Goal: Task Accomplishment & Management: Manage account settings

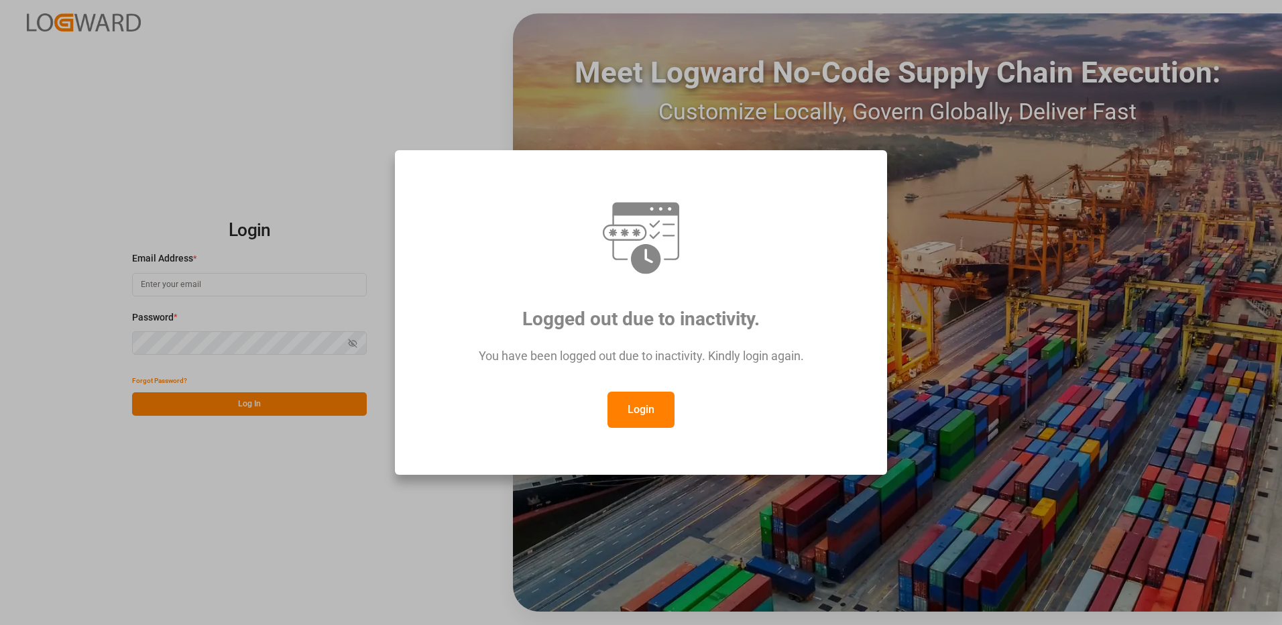
click at [639, 406] on button "Login" at bounding box center [641, 410] width 67 height 36
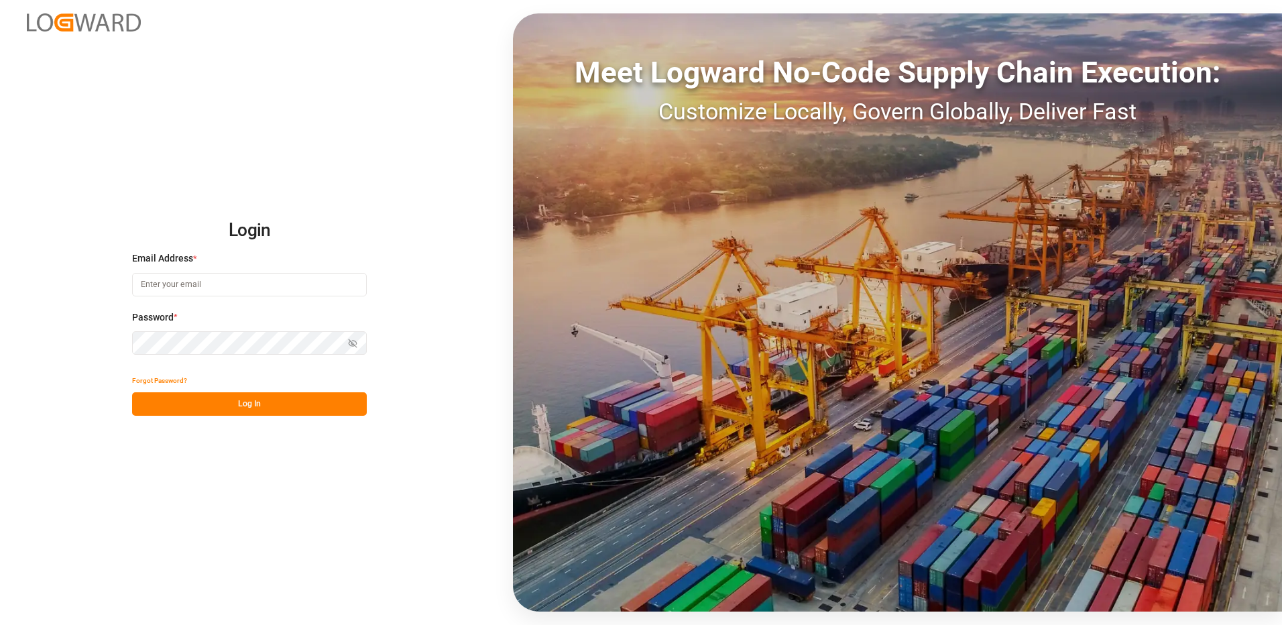
click at [177, 281] on input at bounding box center [249, 284] width 235 height 23
type input "[PERSON_NAME][EMAIL_ADDRESS][DOMAIN_NAME]"
click at [113, 344] on div "Login Email Address * [EMAIL_ADDRESS][DOMAIN_NAME] Password * Show password For…" at bounding box center [641, 312] width 1282 height 625
click at [147, 406] on button "Log In" at bounding box center [249, 403] width 235 height 23
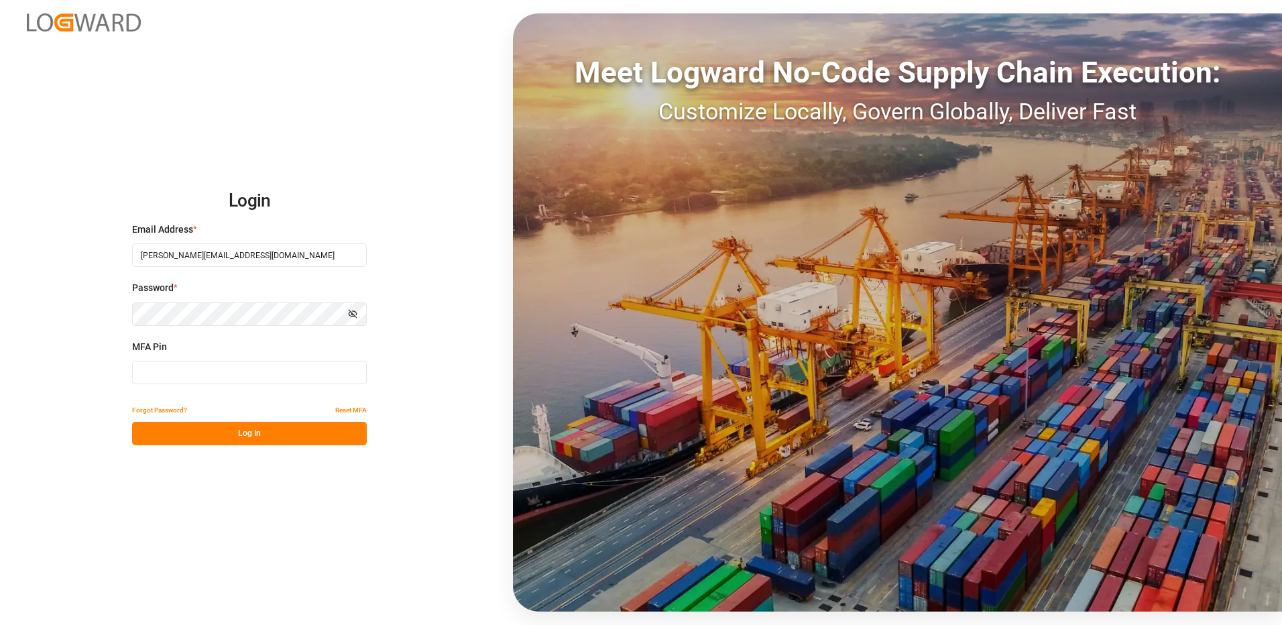
click at [170, 372] on input at bounding box center [249, 372] width 235 height 23
type input "984897"
click at [220, 435] on button "Log In" at bounding box center [249, 433] width 235 height 23
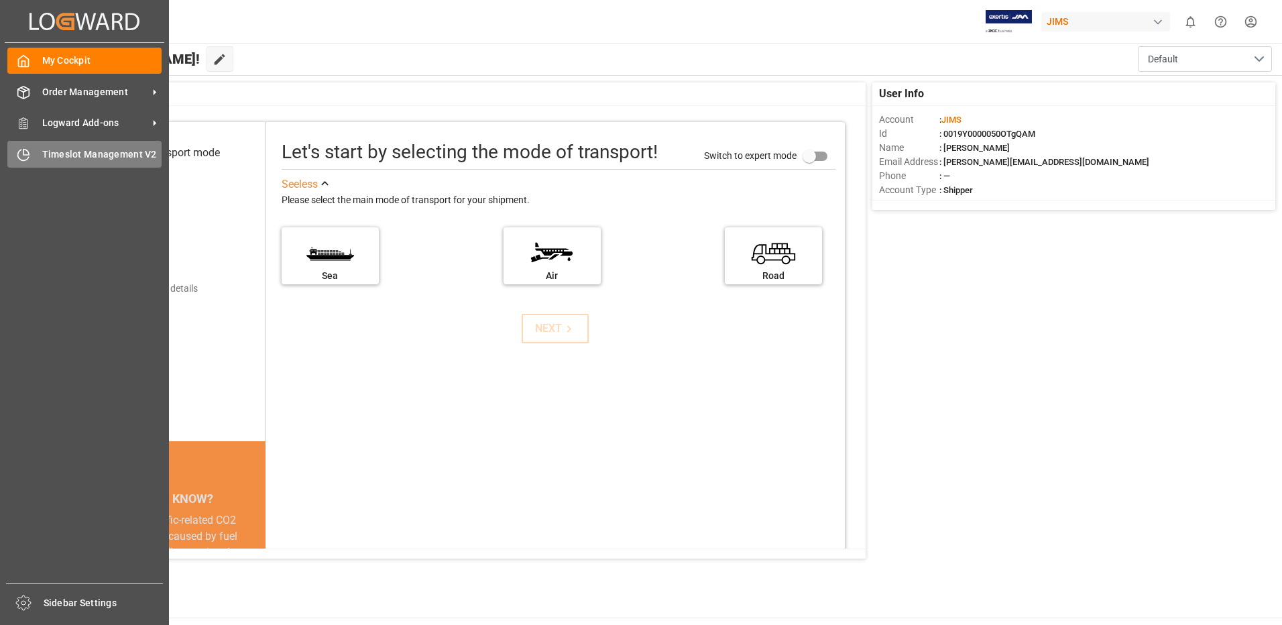
click at [40, 158] on div "Timeslot Management V2 Timeslot Management V2" at bounding box center [84, 154] width 154 height 26
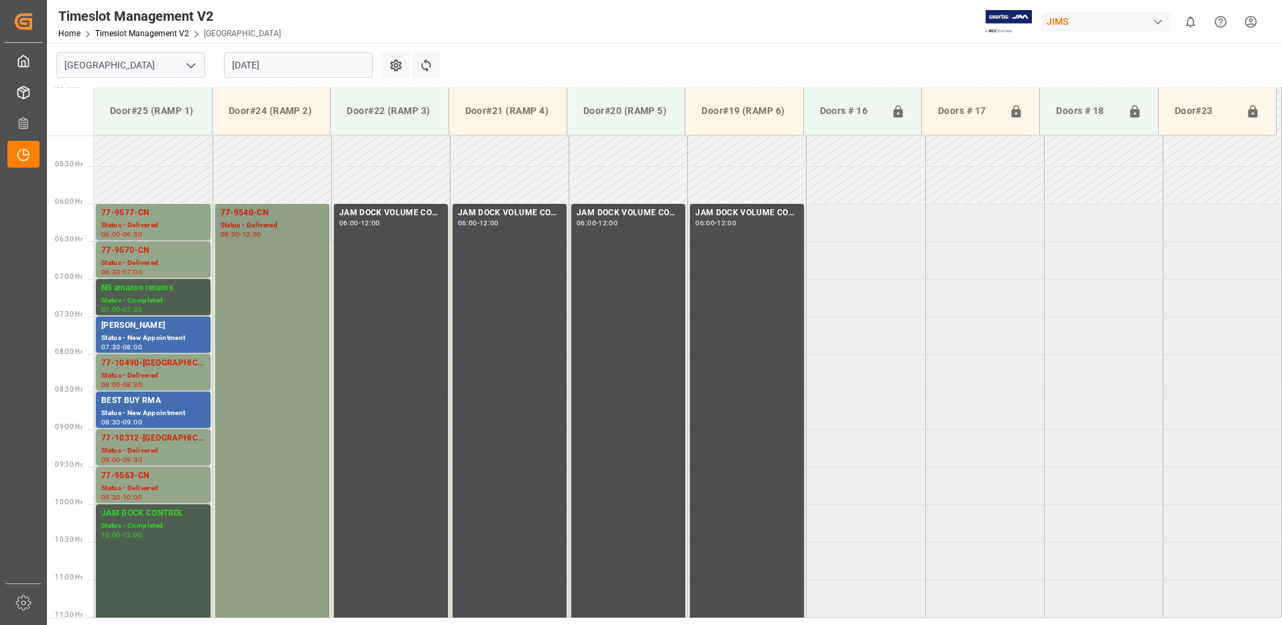
scroll to position [416, 0]
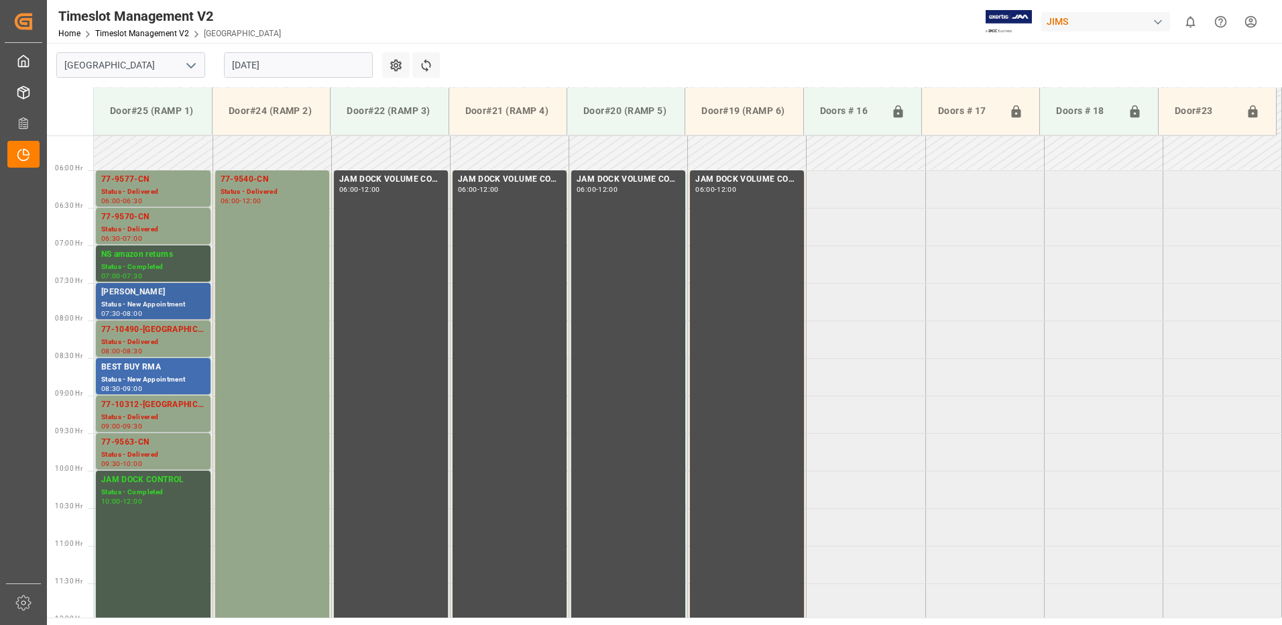
click at [147, 299] on div "Status - New Appointment" at bounding box center [153, 304] width 104 height 11
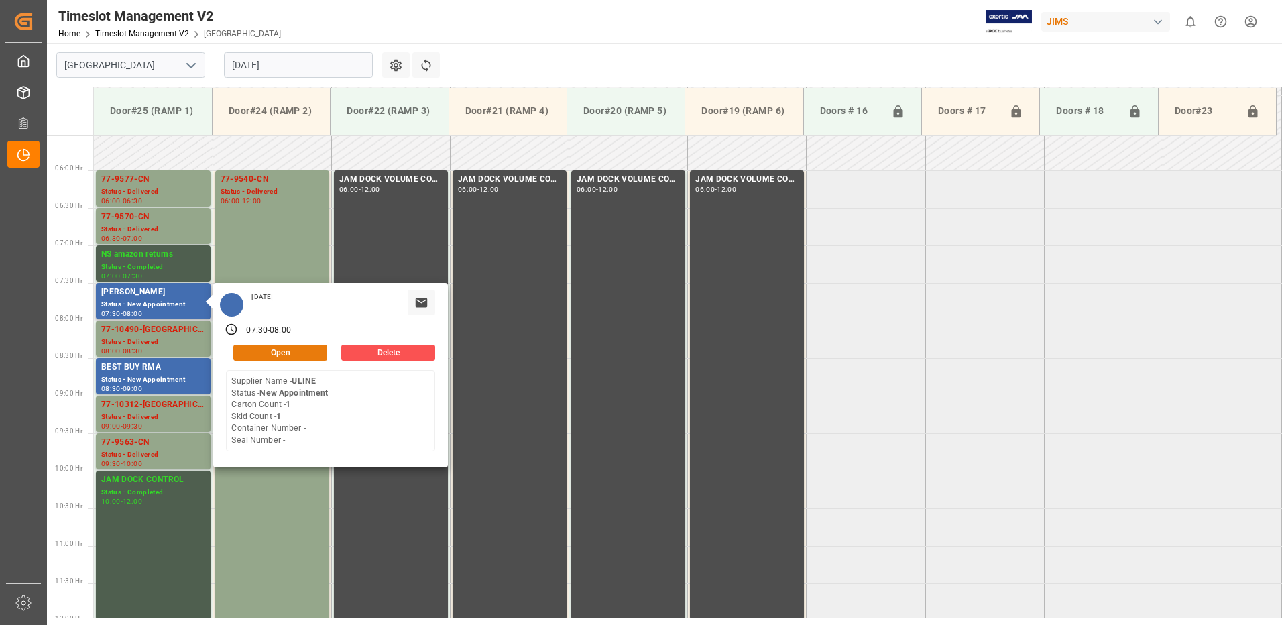
click at [311, 353] on button "Open" at bounding box center [280, 353] width 94 height 16
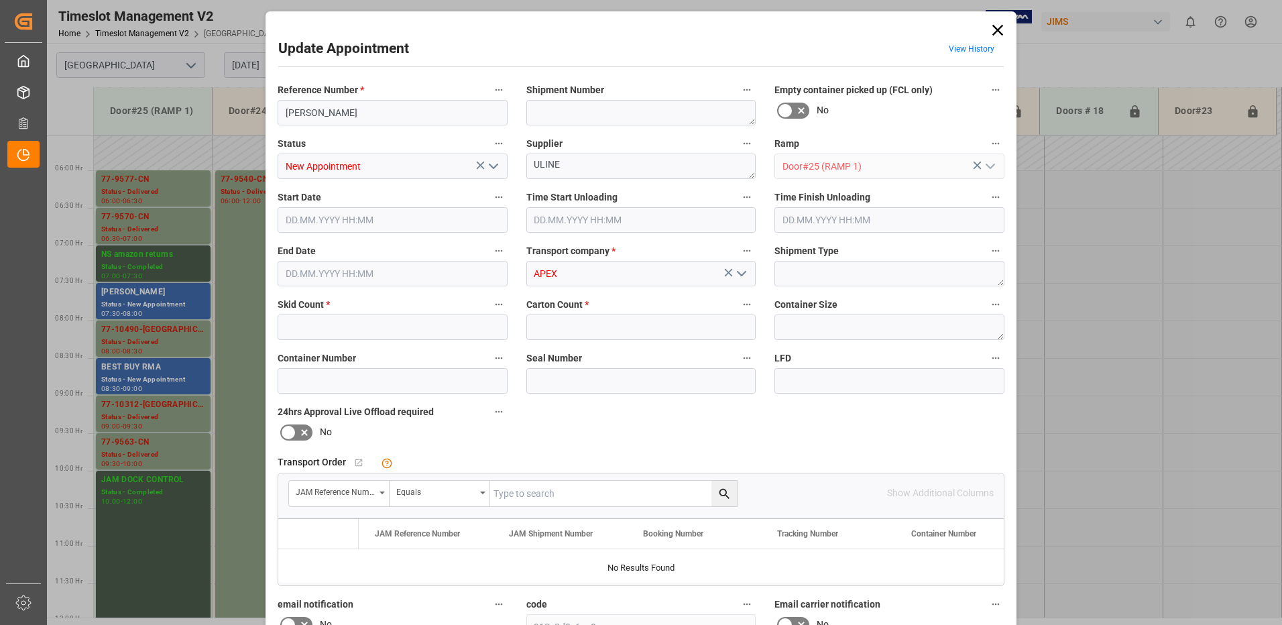
type input "1"
type input "[DATE] 07:30"
type input "[DATE] 08:00"
type input "[DATE] 10:12"
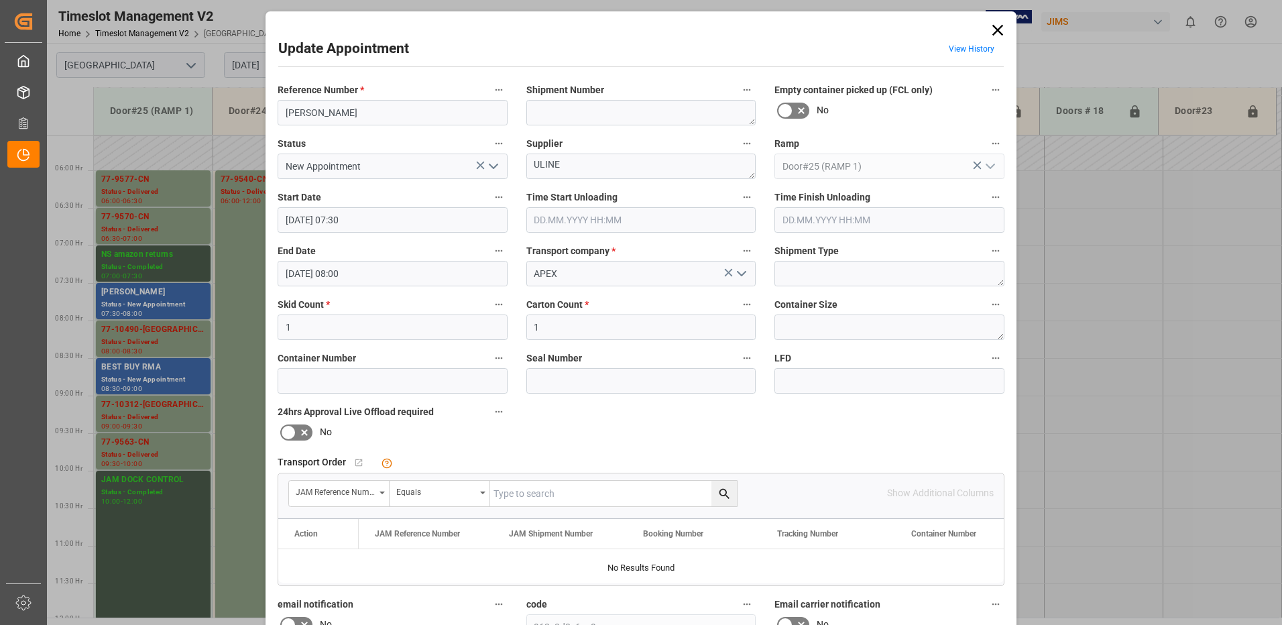
click at [494, 166] on polyline "open menu" at bounding box center [494, 166] width 8 height 4
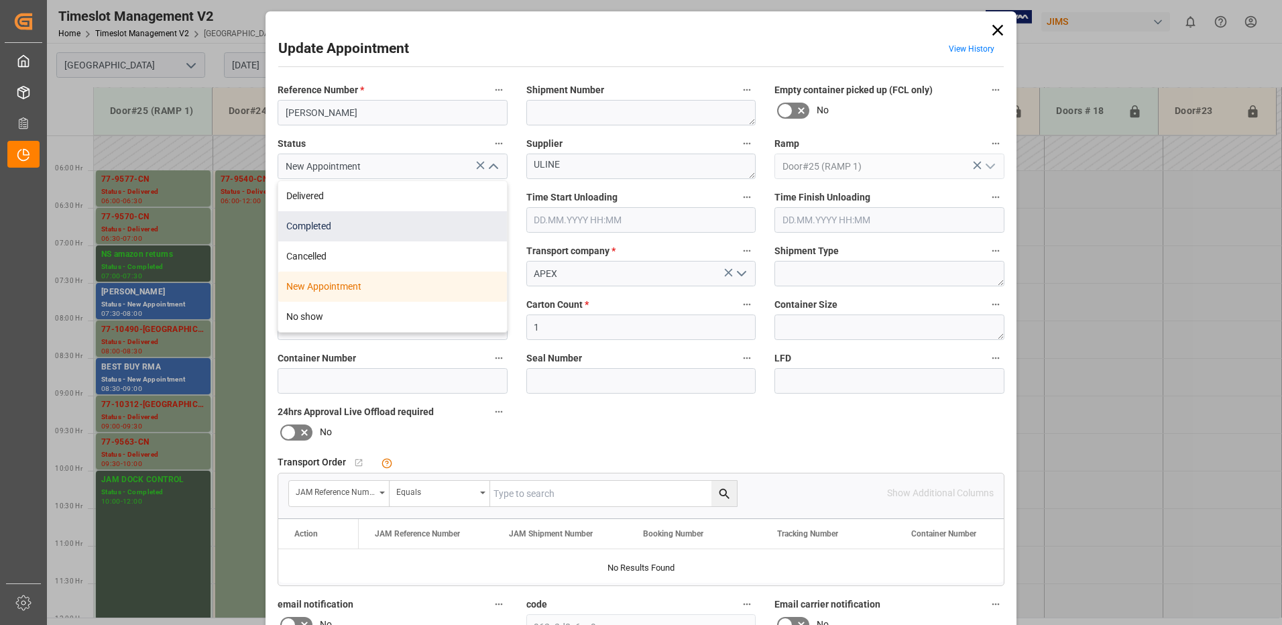
click at [399, 219] on div "Completed" at bounding box center [392, 226] width 229 height 30
type input "Completed"
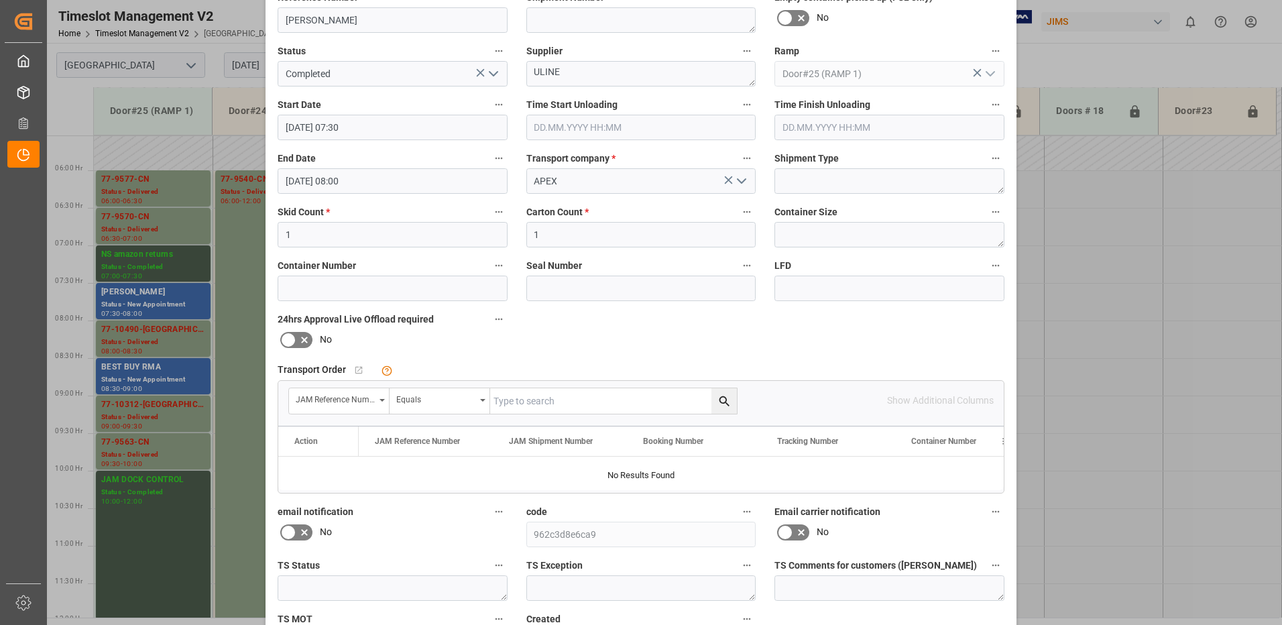
scroll to position [190, 0]
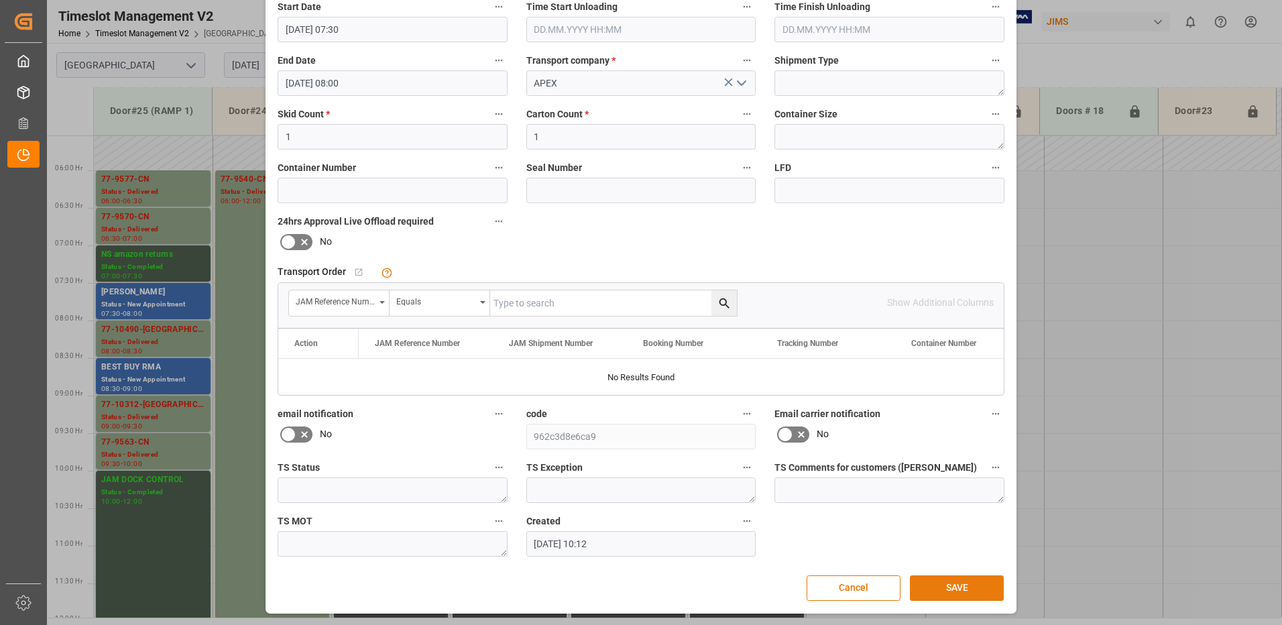
click at [964, 589] on button "SAVE" at bounding box center [957, 588] width 94 height 25
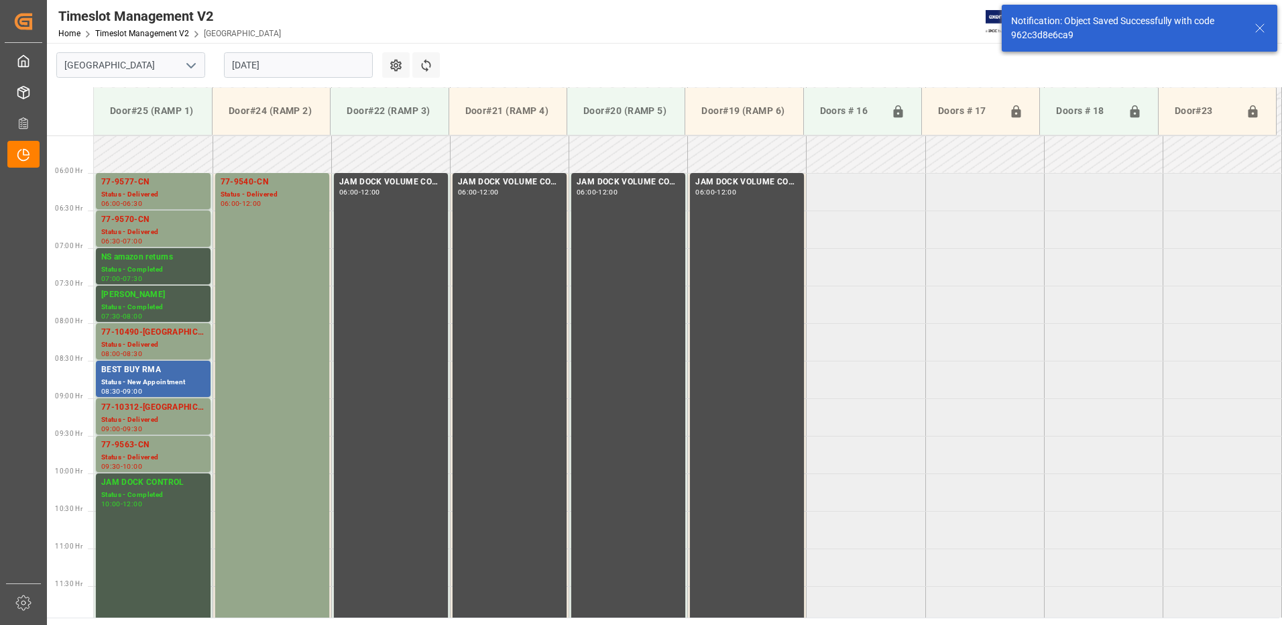
scroll to position [443, 0]
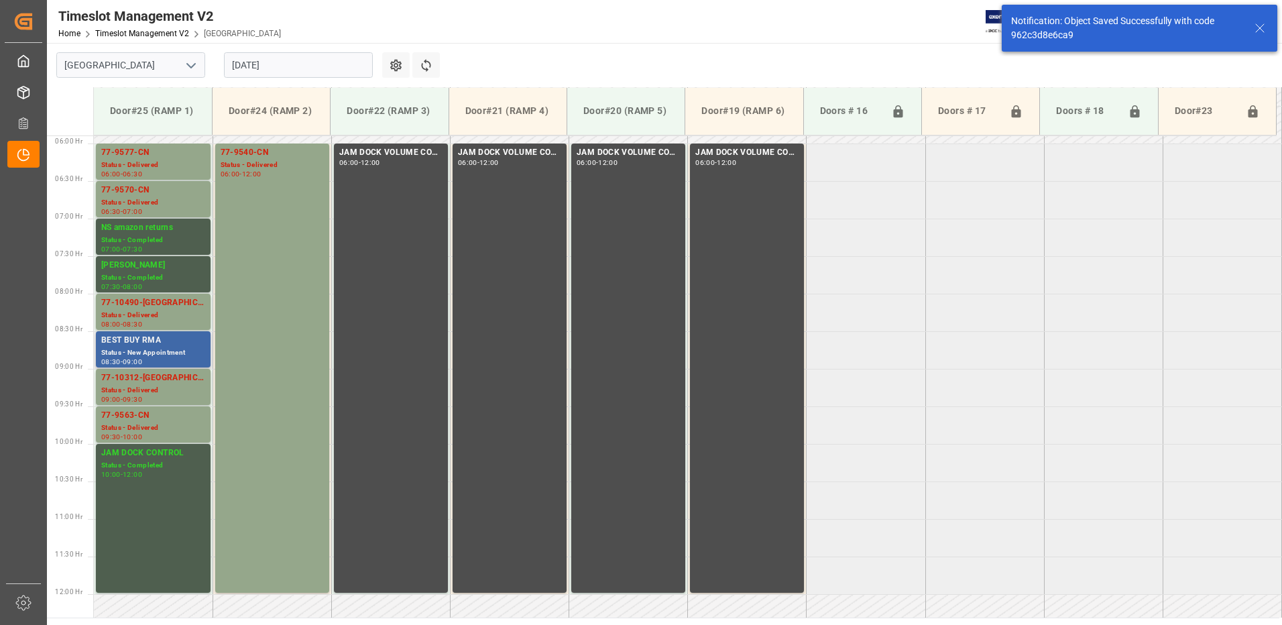
click at [139, 346] on div "BEST BUY RMA" at bounding box center [153, 340] width 104 height 13
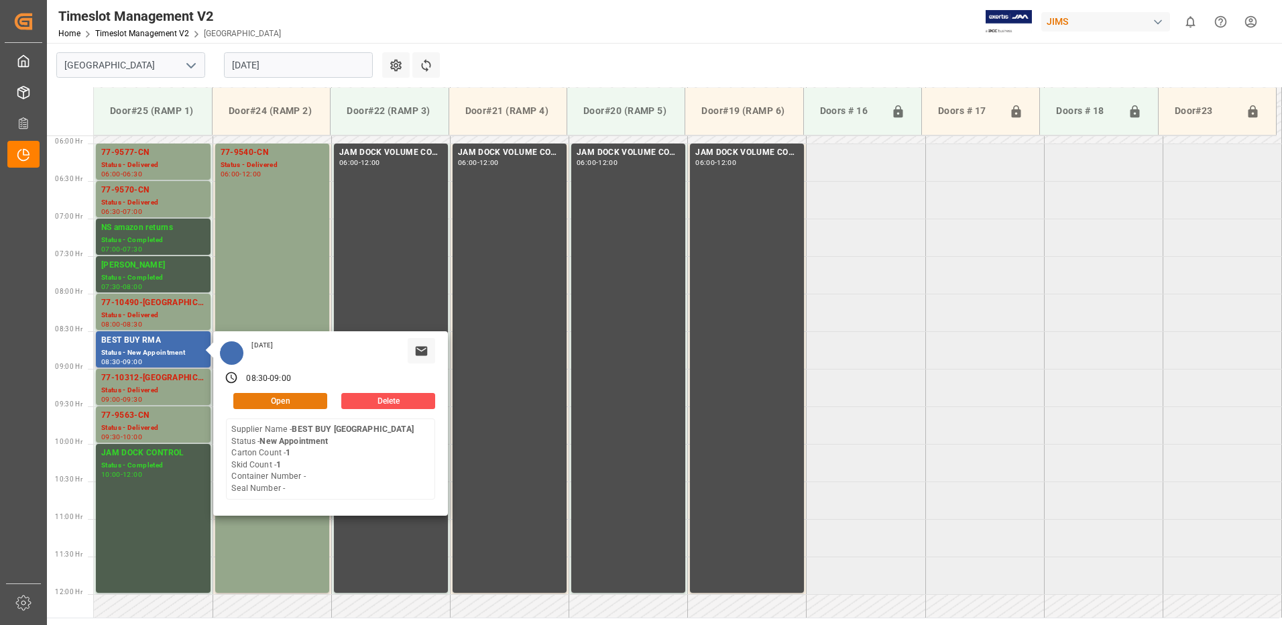
click at [307, 400] on button "Open" at bounding box center [280, 401] width 94 height 16
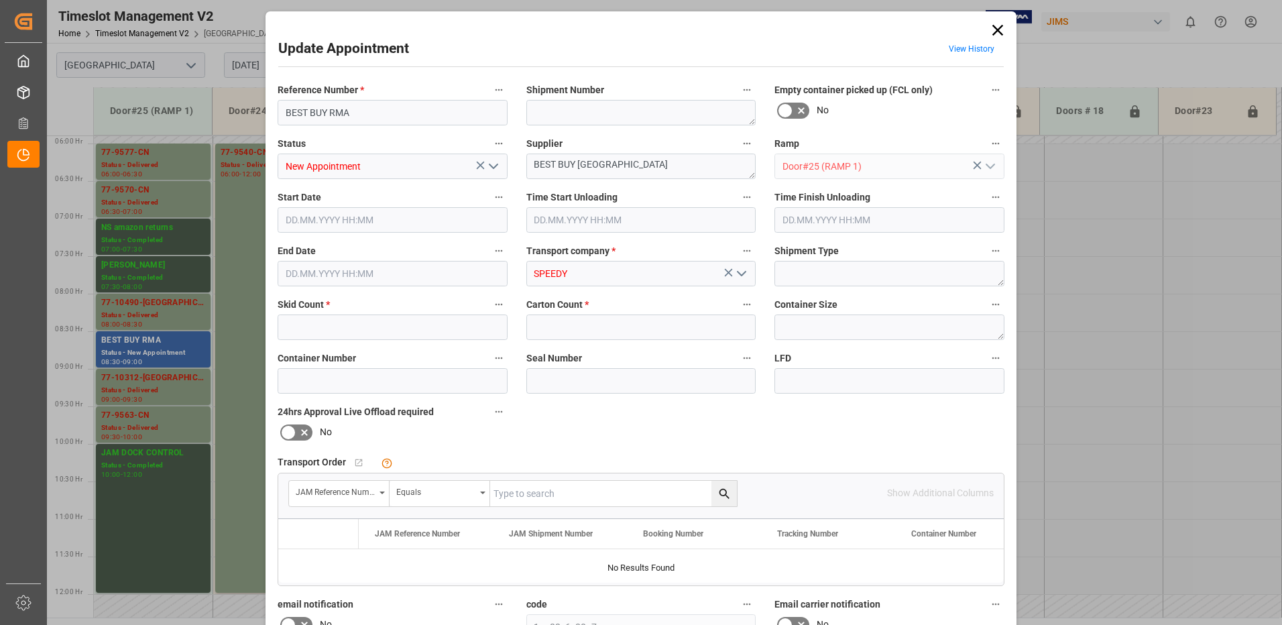
type input "1"
type input "[DATE] 08:30"
type input "[DATE] 10:30"
type input "[DATE] 09:00"
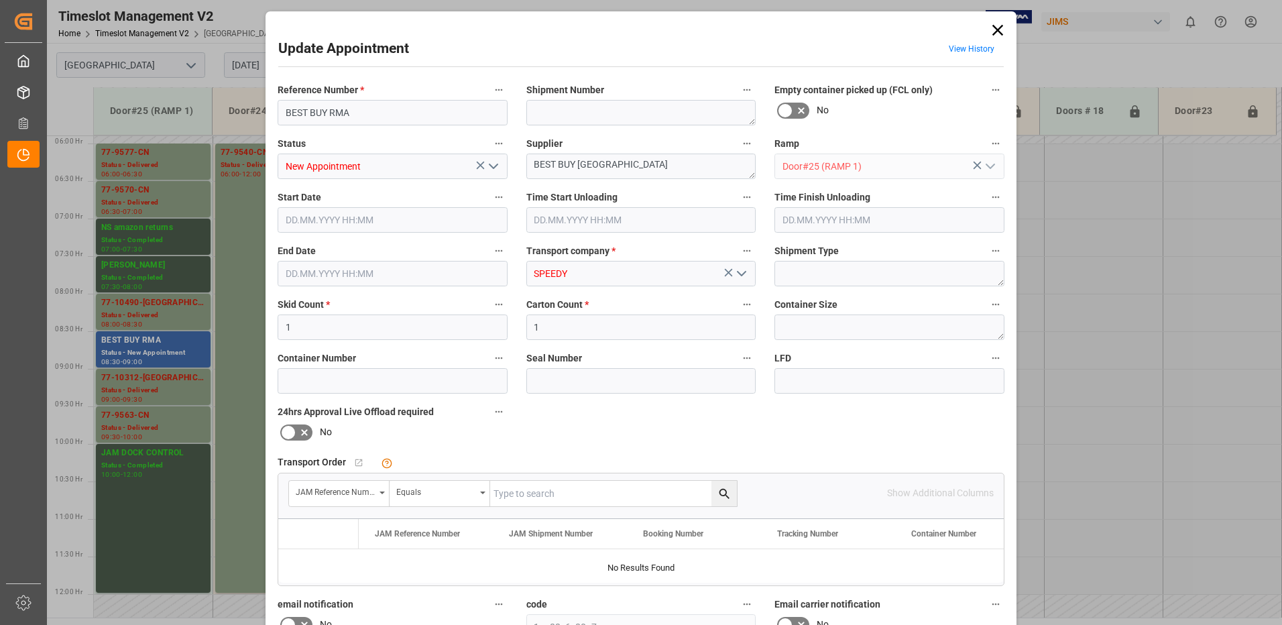
type input "[DATE] 13:38"
click at [492, 165] on icon "open menu" at bounding box center [494, 166] width 16 height 16
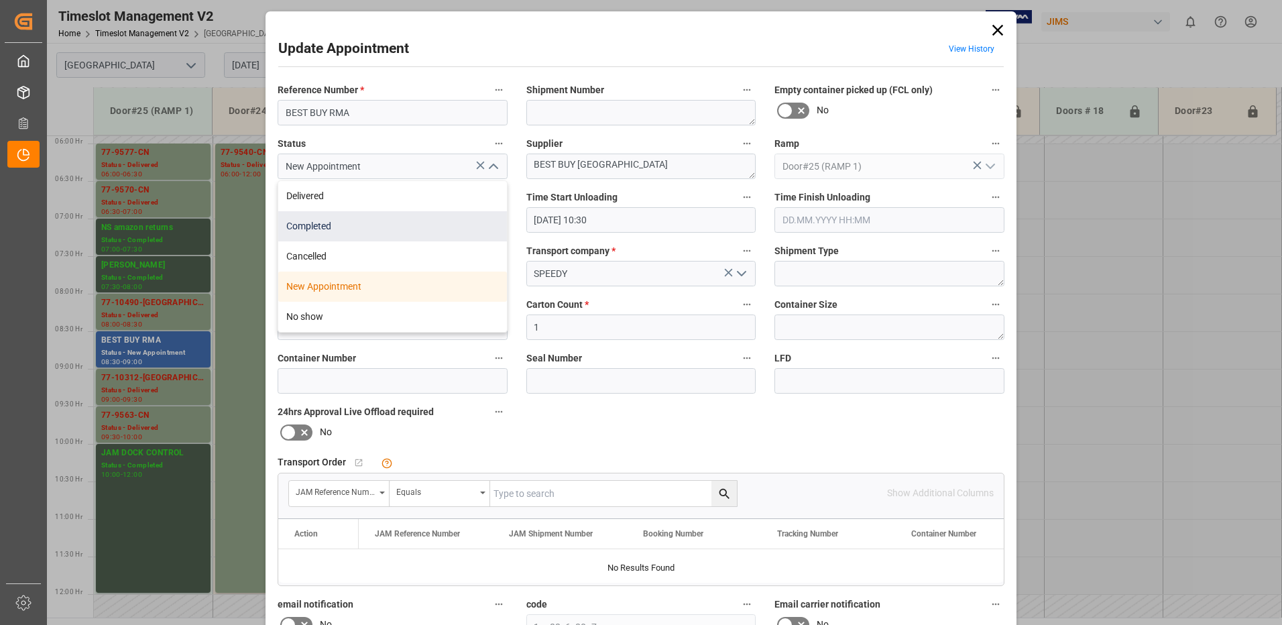
click at [372, 231] on div "Completed" at bounding box center [392, 226] width 229 height 30
type input "Completed"
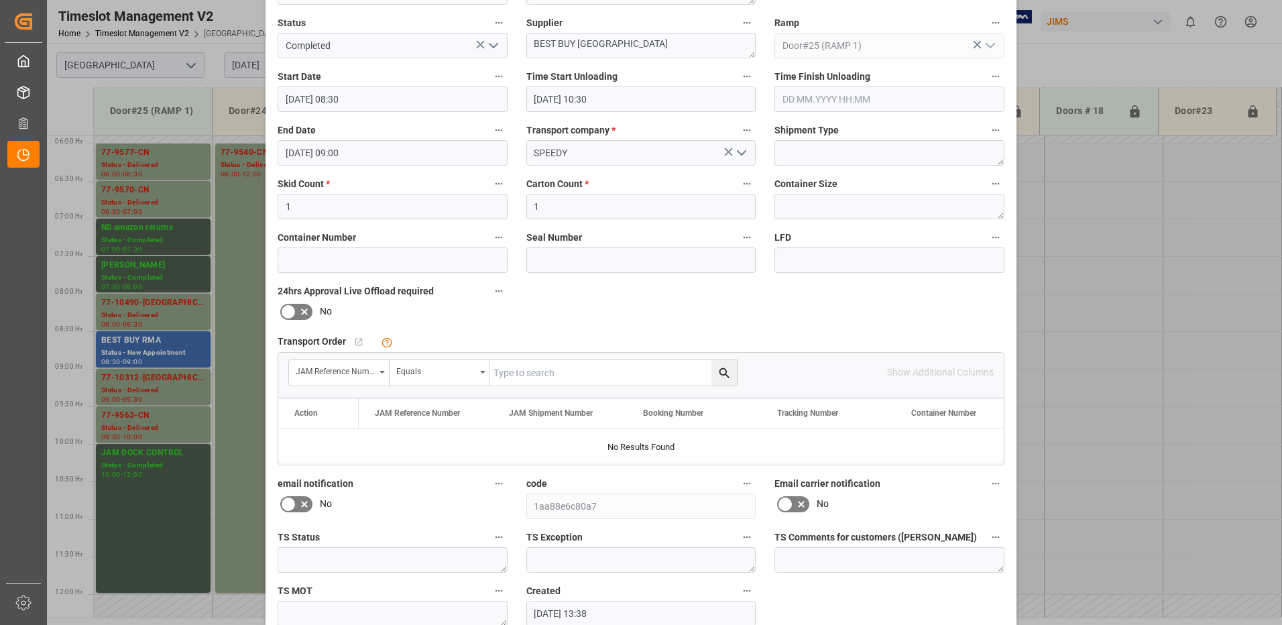
scroll to position [190, 0]
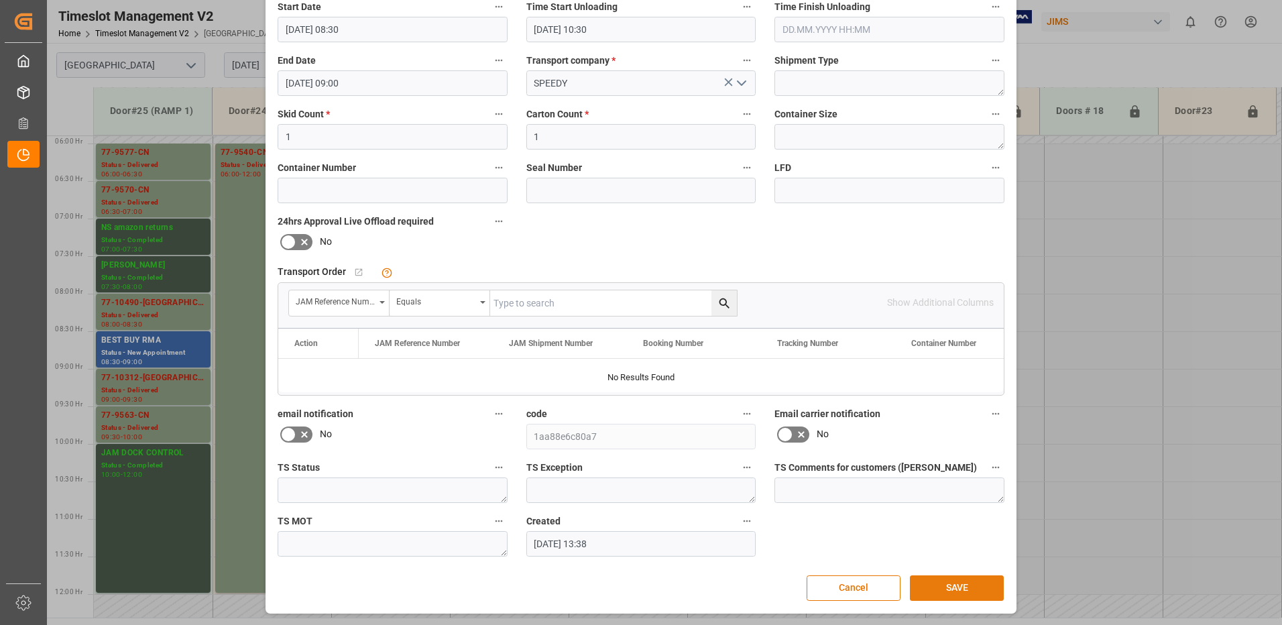
click at [957, 588] on button "SAVE" at bounding box center [957, 588] width 94 height 25
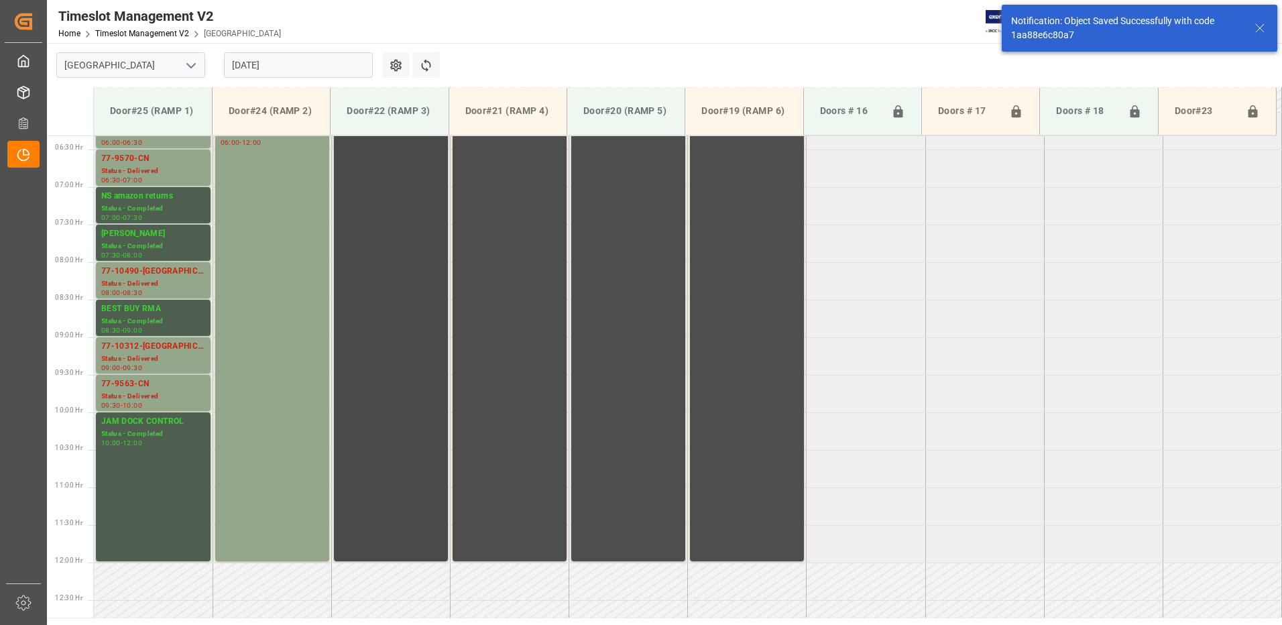
scroll to position [451, 0]
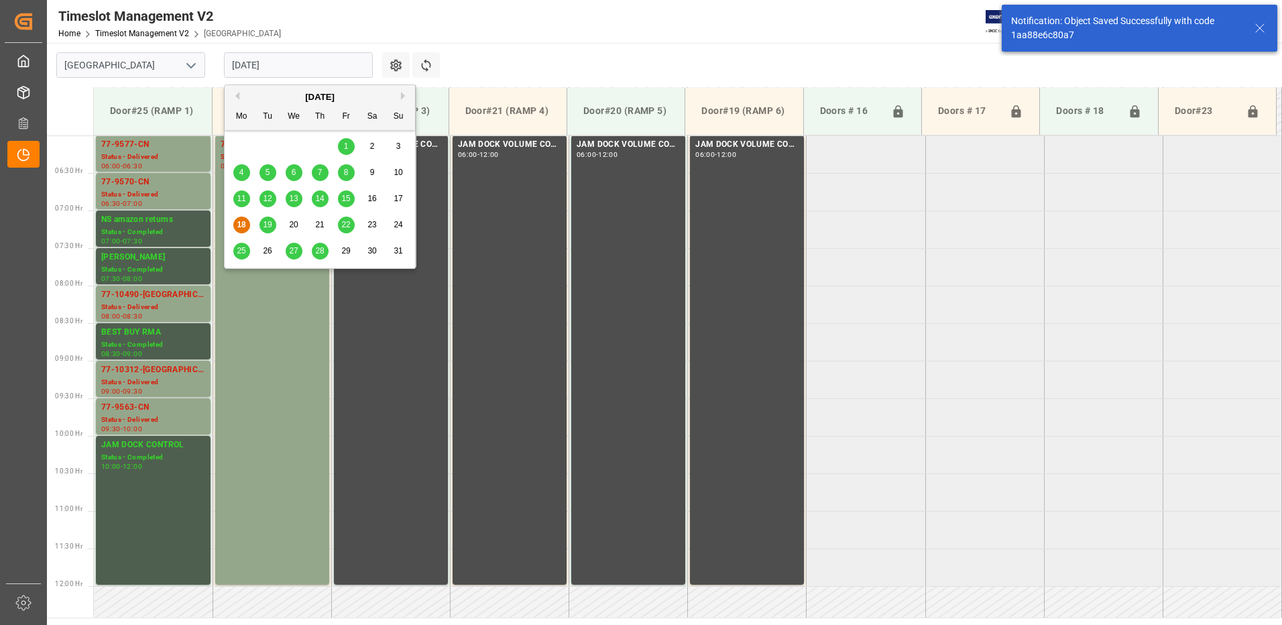
click at [301, 65] on input "[DATE]" at bounding box center [298, 64] width 149 height 25
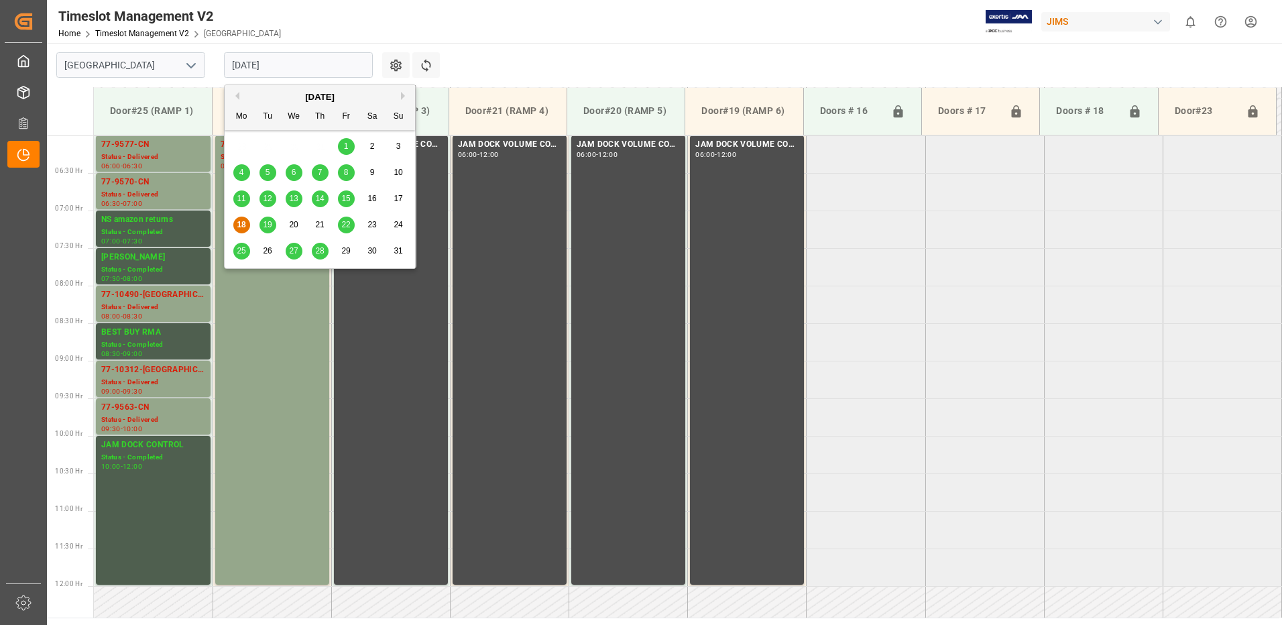
click at [272, 225] on span "19" at bounding box center [267, 224] width 9 height 9
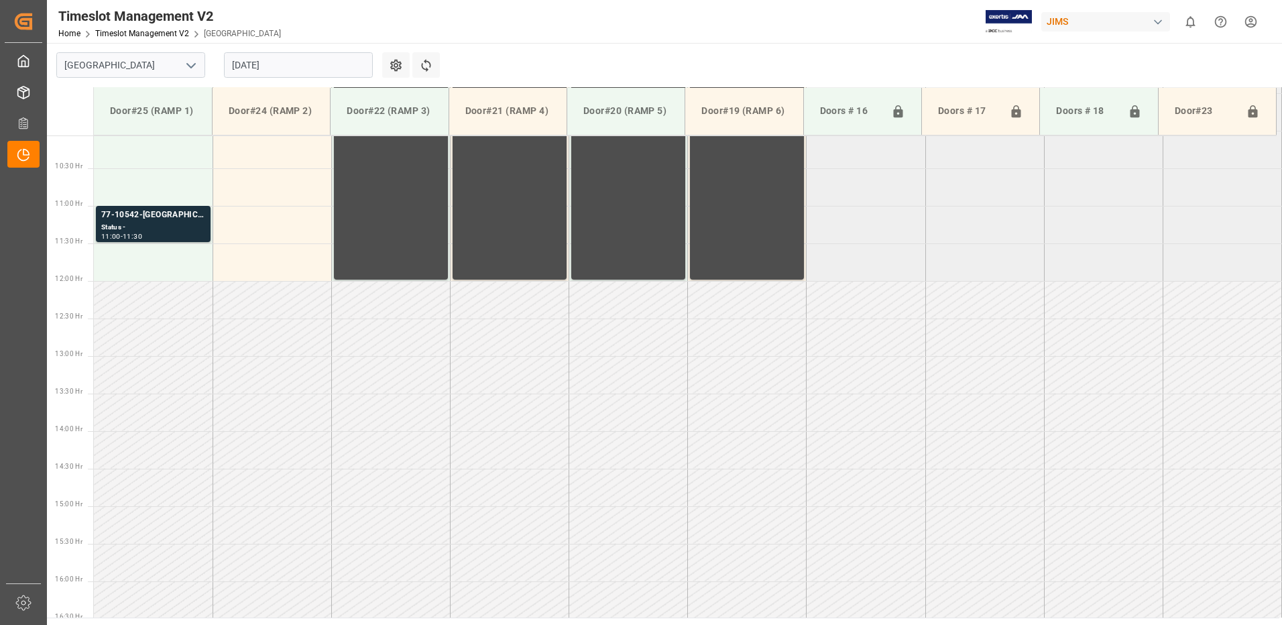
scroll to position [684, 0]
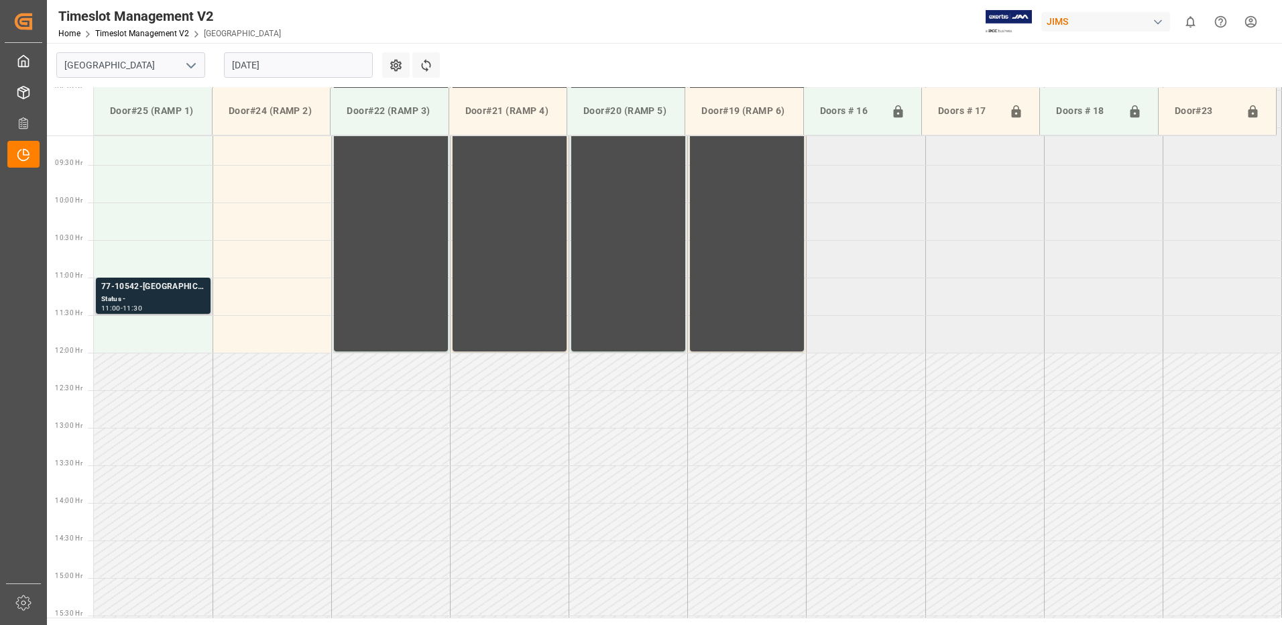
click at [151, 298] on div "Status -" at bounding box center [153, 299] width 104 height 11
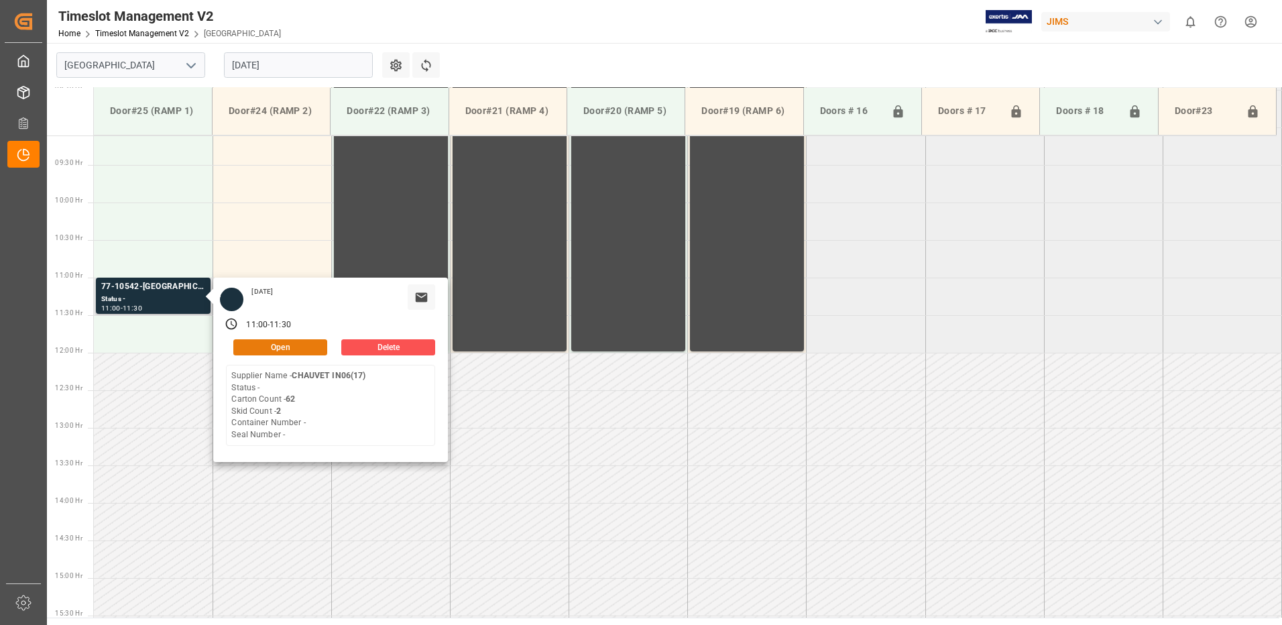
click at [298, 349] on button "Open" at bounding box center [280, 347] width 94 height 16
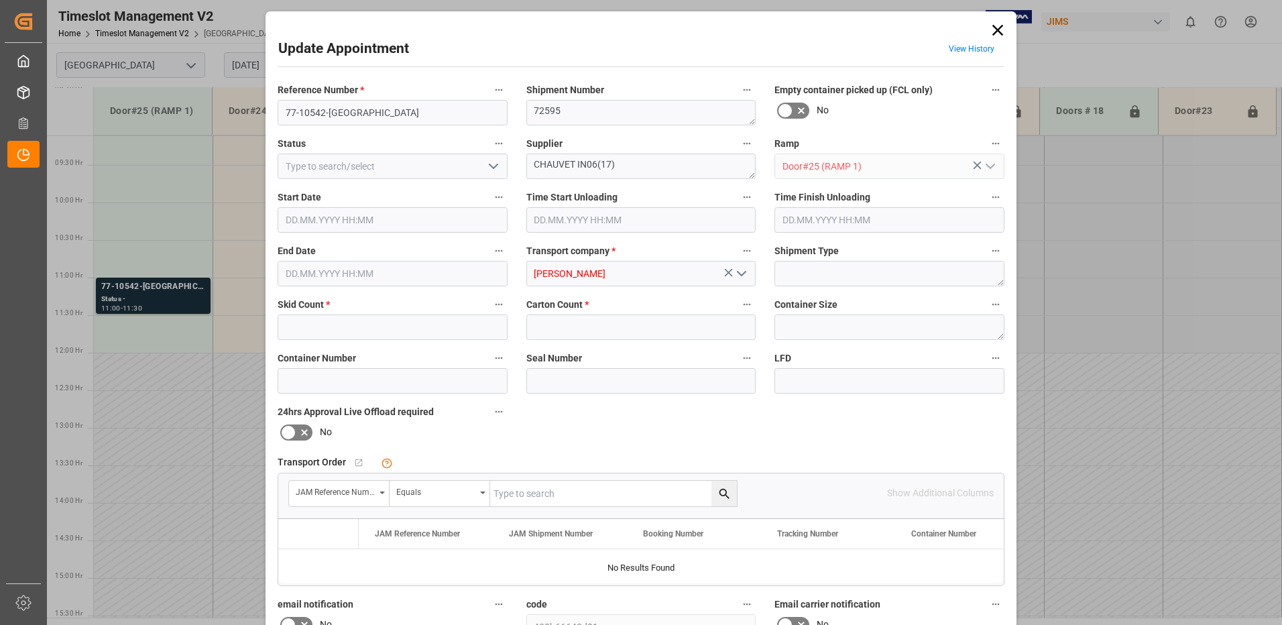
type input "2"
type input "62"
type input "[DATE] 11:00"
type input "[DATE] 11:30"
type input "[DATE] 21:55"
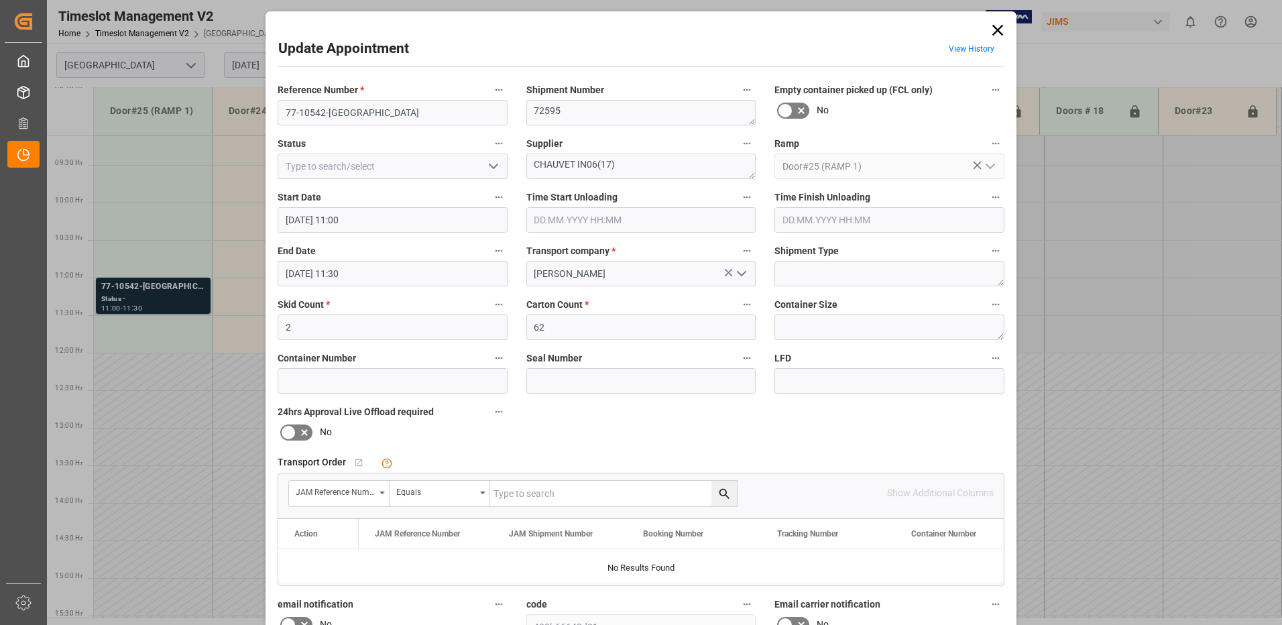
click at [531, 492] on input "text" at bounding box center [613, 493] width 247 height 25
type input "77-10542-us"
click at [723, 496] on icon "search button" at bounding box center [725, 494] width 14 height 14
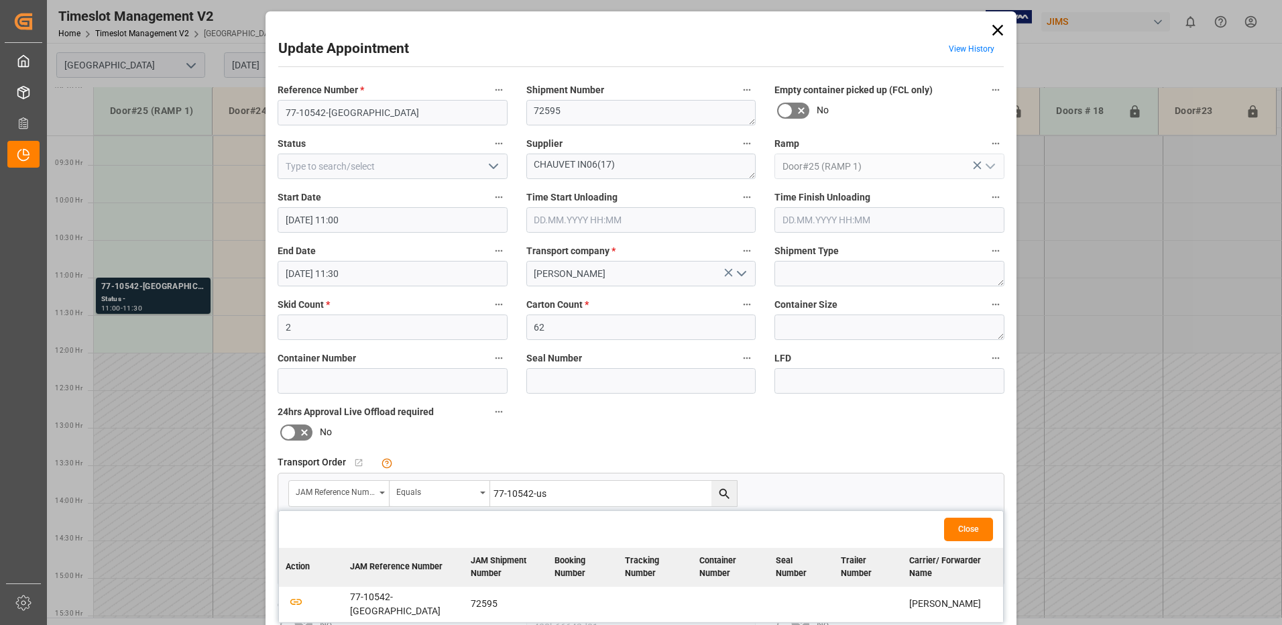
scroll to position [134, 0]
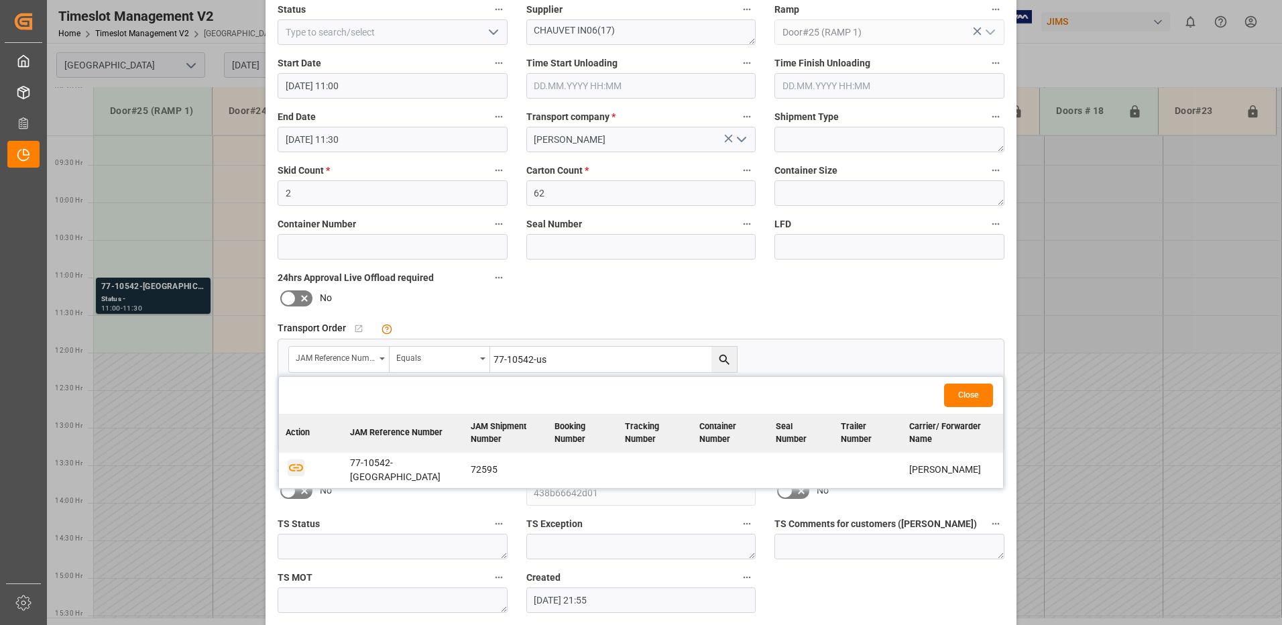
click at [295, 464] on icon "button" at bounding box center [296, 467] width 14 height 7
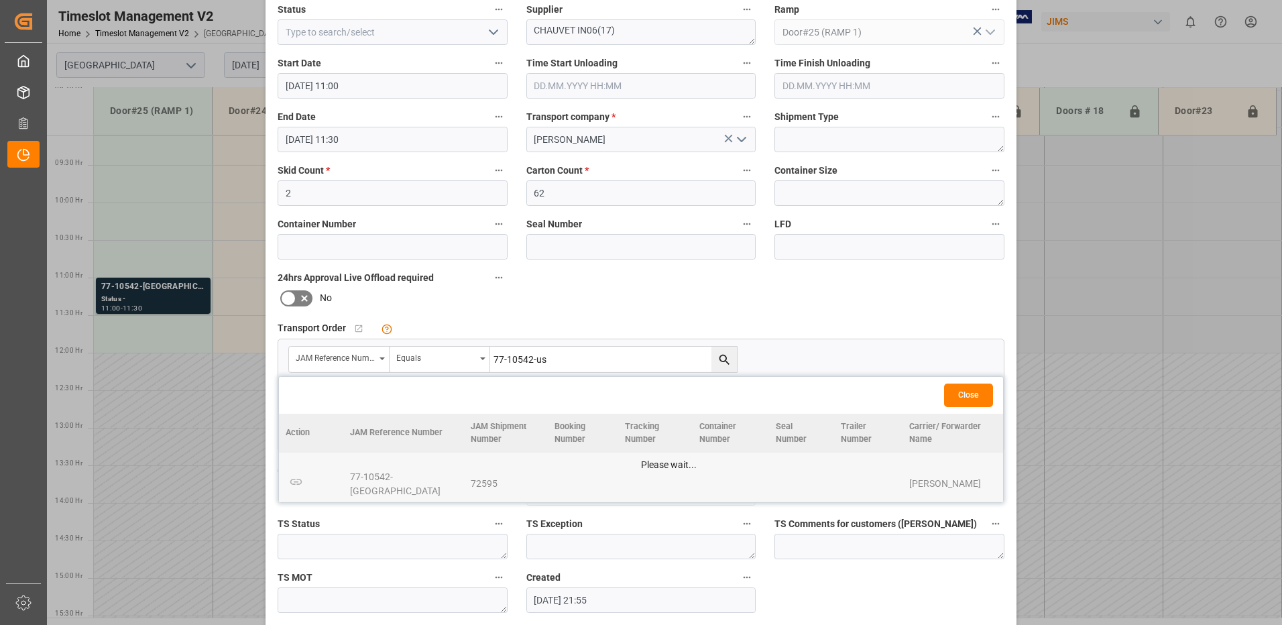
scroll to position [190, 0]
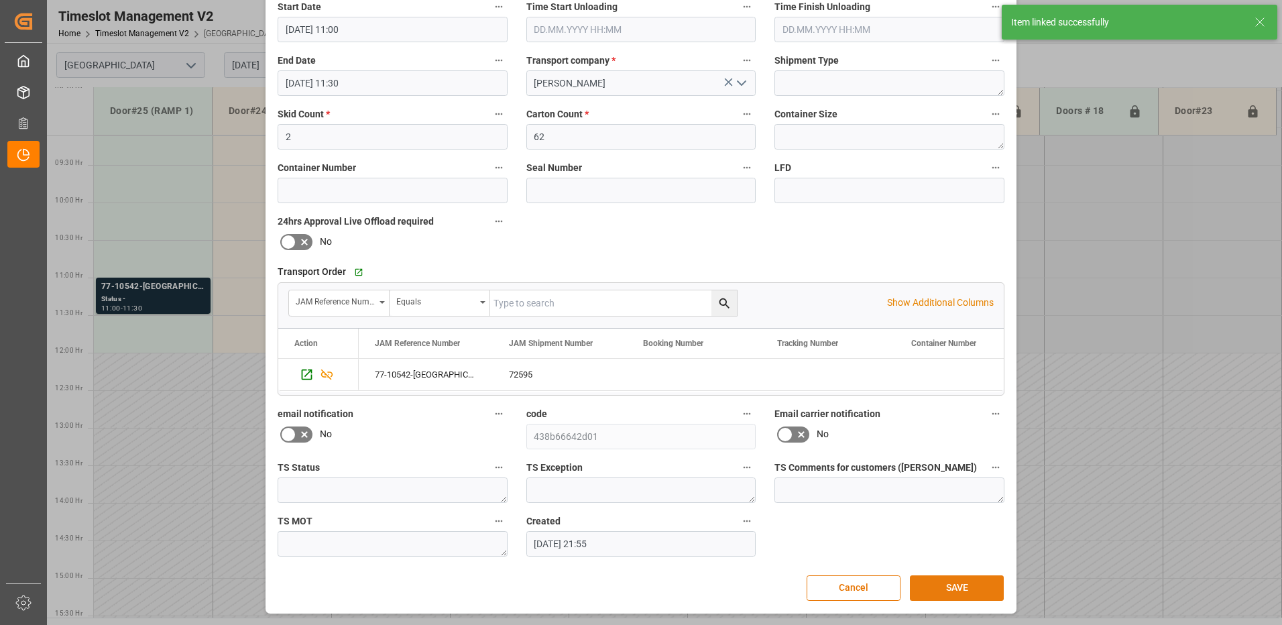
click at [959, 592] on button "SAVE" at bounding box center [957, 588] width 94 height 25
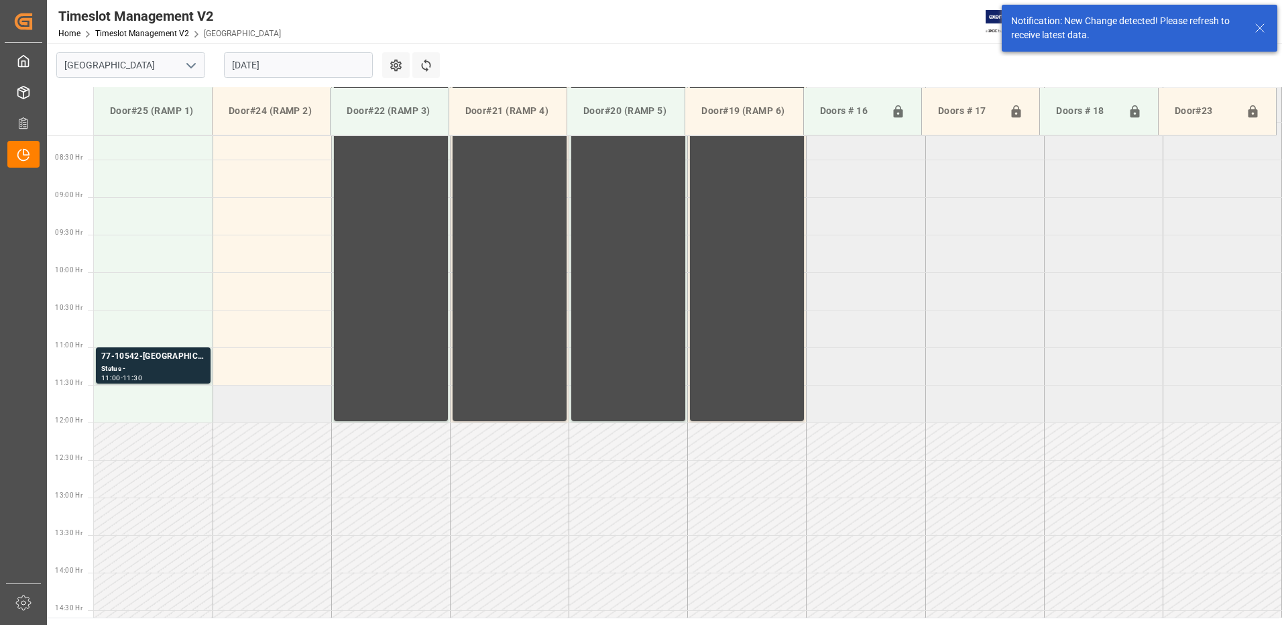
scroll to position [609, 0]
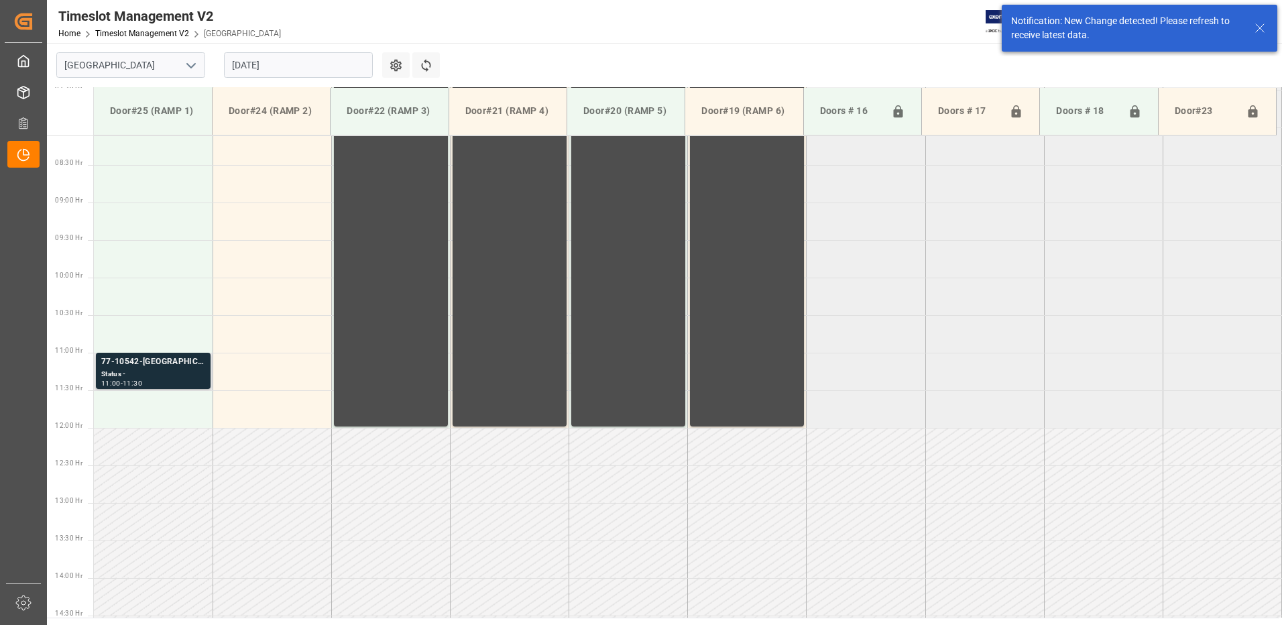
click at [151, 373] on div "Status -" at bounding box center [153, 374] width 104 height 11
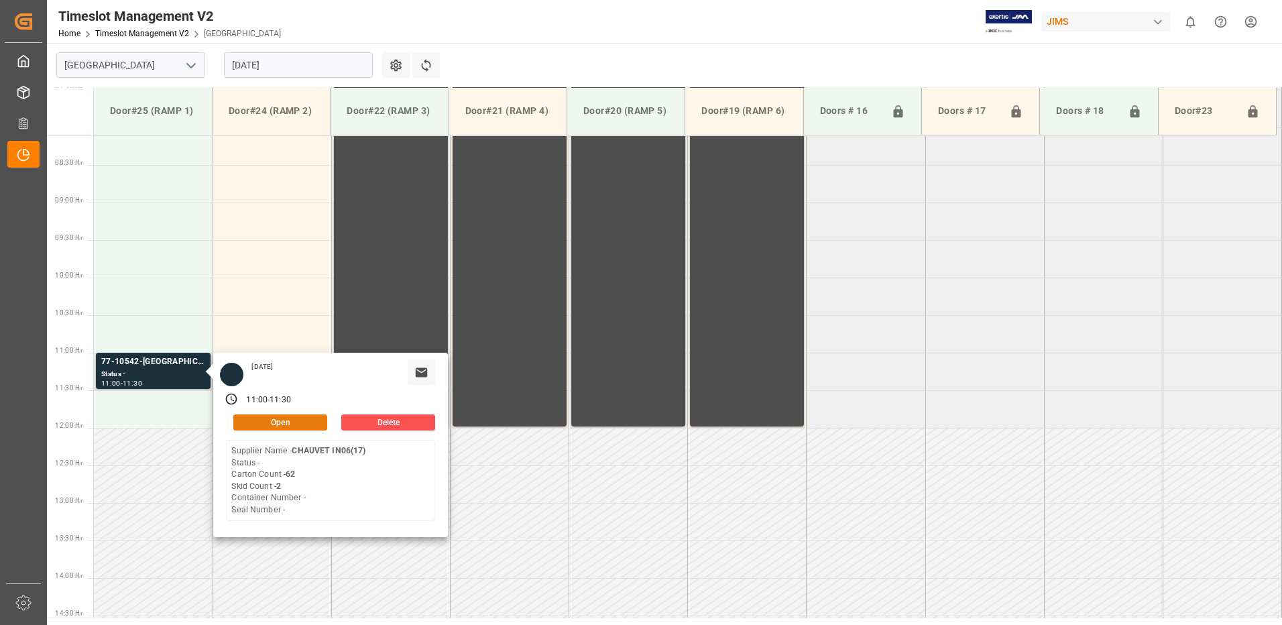
click at [300, 420] on button "Open" at bounding box center [280, 423] width 94 height 16
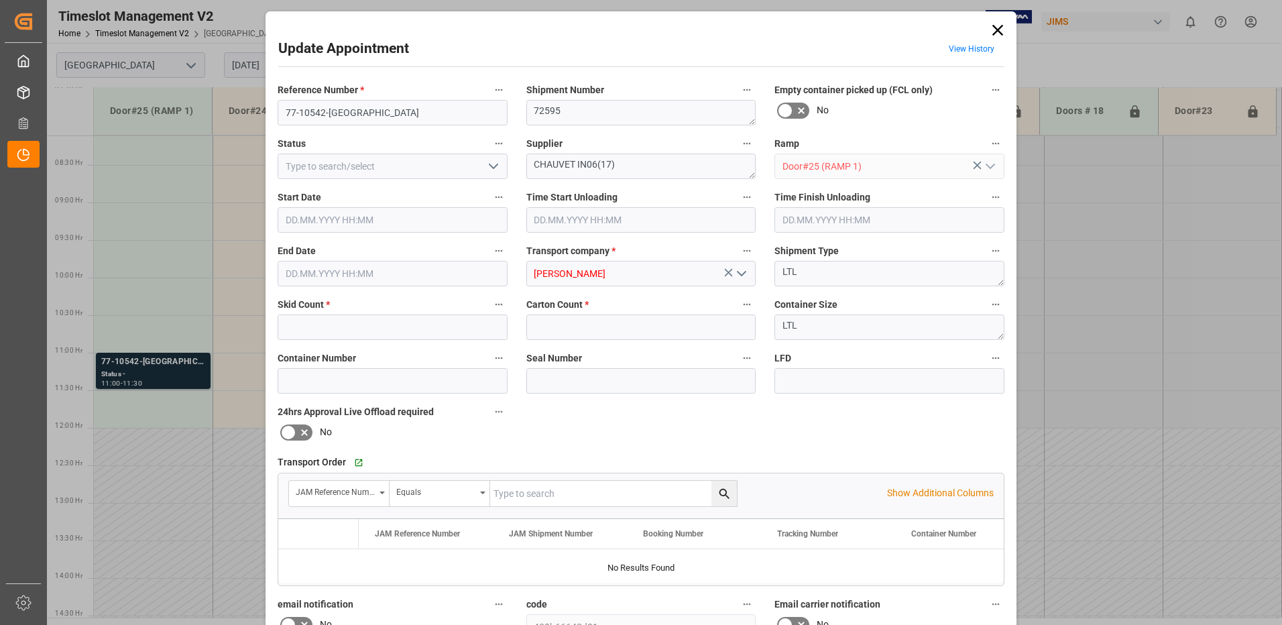
type input "2"
type input "62"
type input "[DATE] 11:00"
type input "[DATE] 11:30"
type input "[DATE] 21:55"
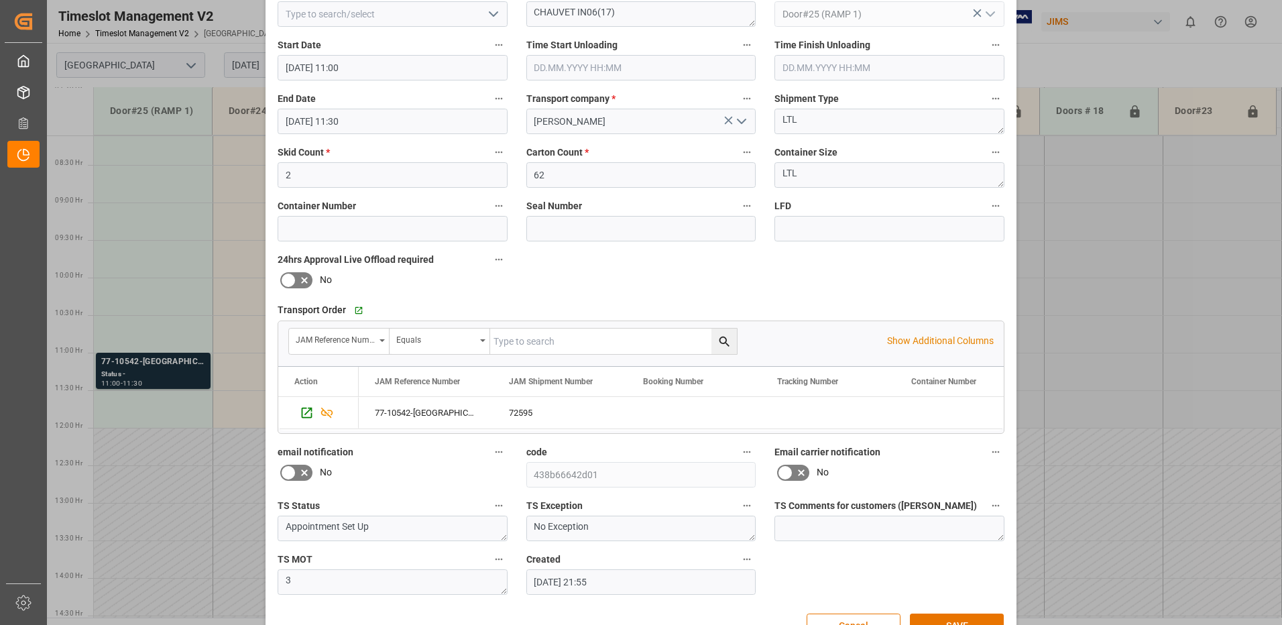
scroll to position [190, 0]
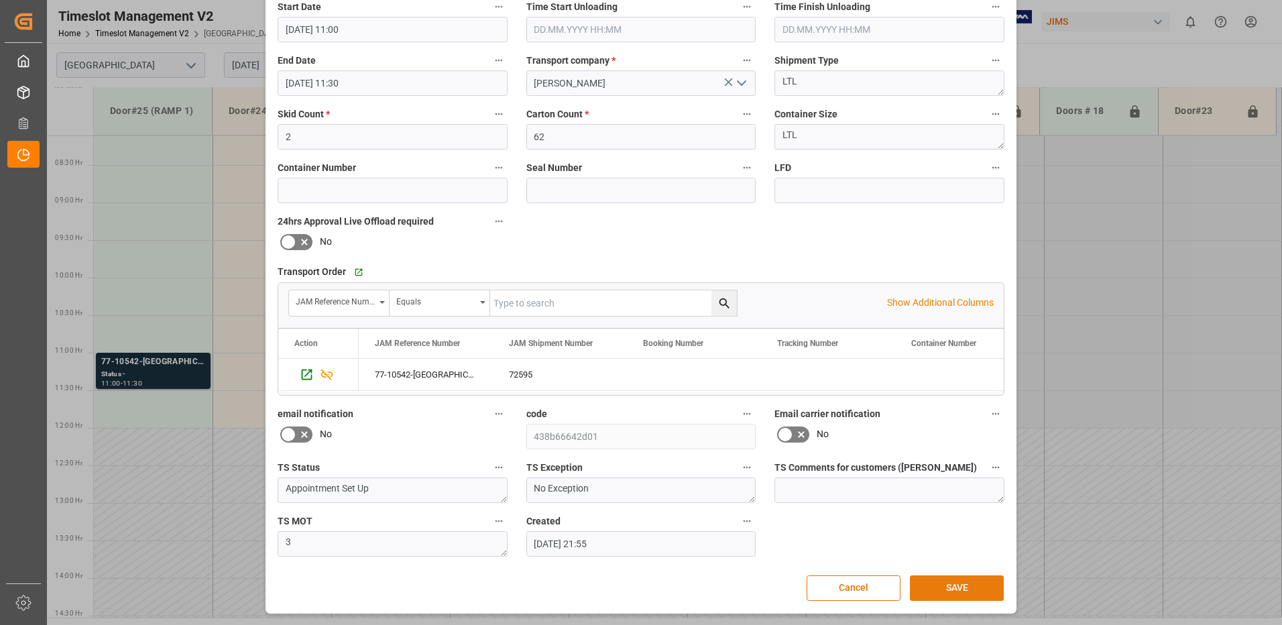
click at [965, 588] on button "SAVE" at bounding box center [957, 588] width 94 height 25
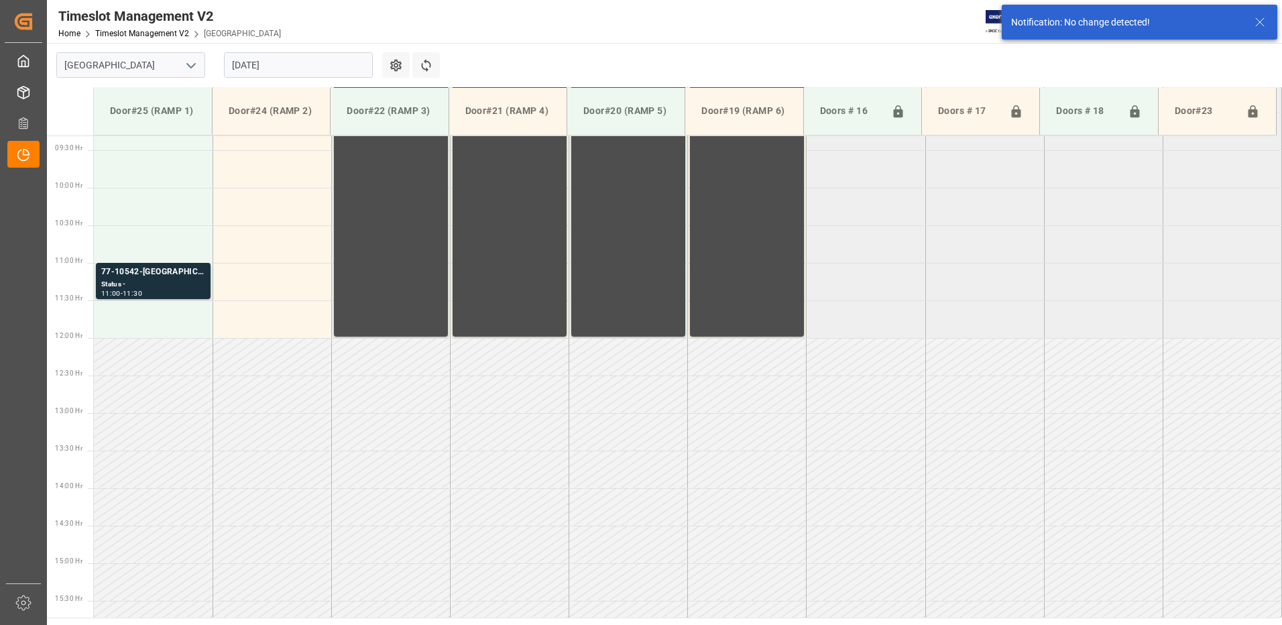
scroll to position [609, 0]
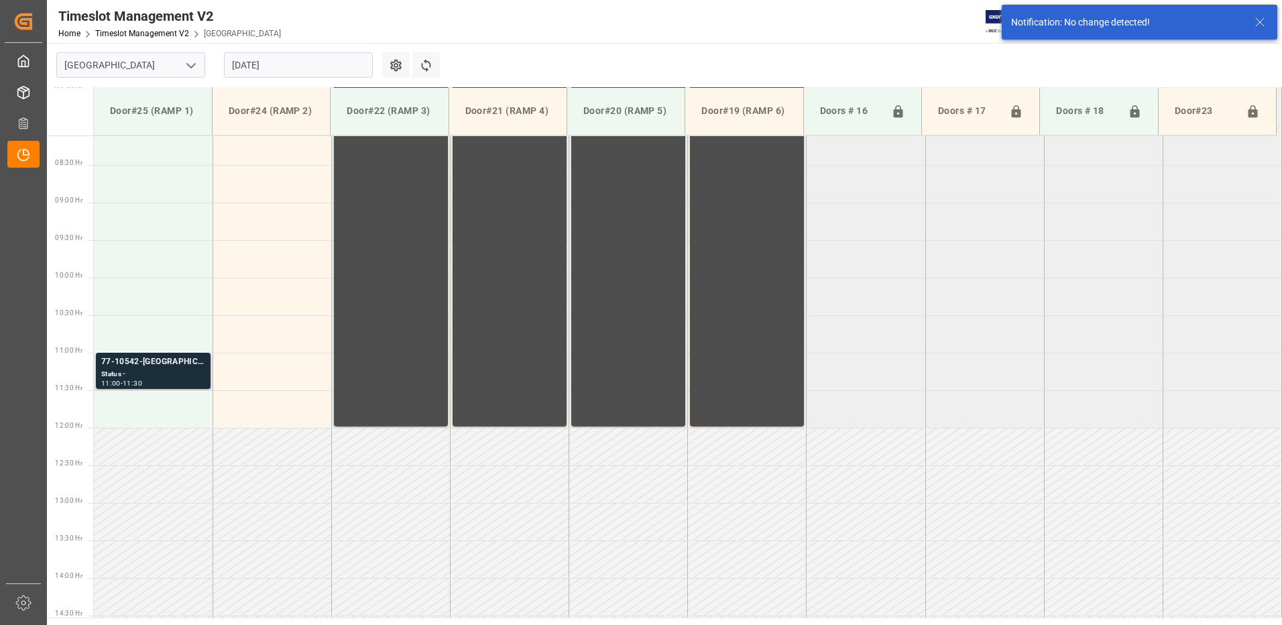
click at [152, 366] on div "77-10542-[GEOGRAPHIC_DATA]" at bounding box center [153, 362] width 104 height 13
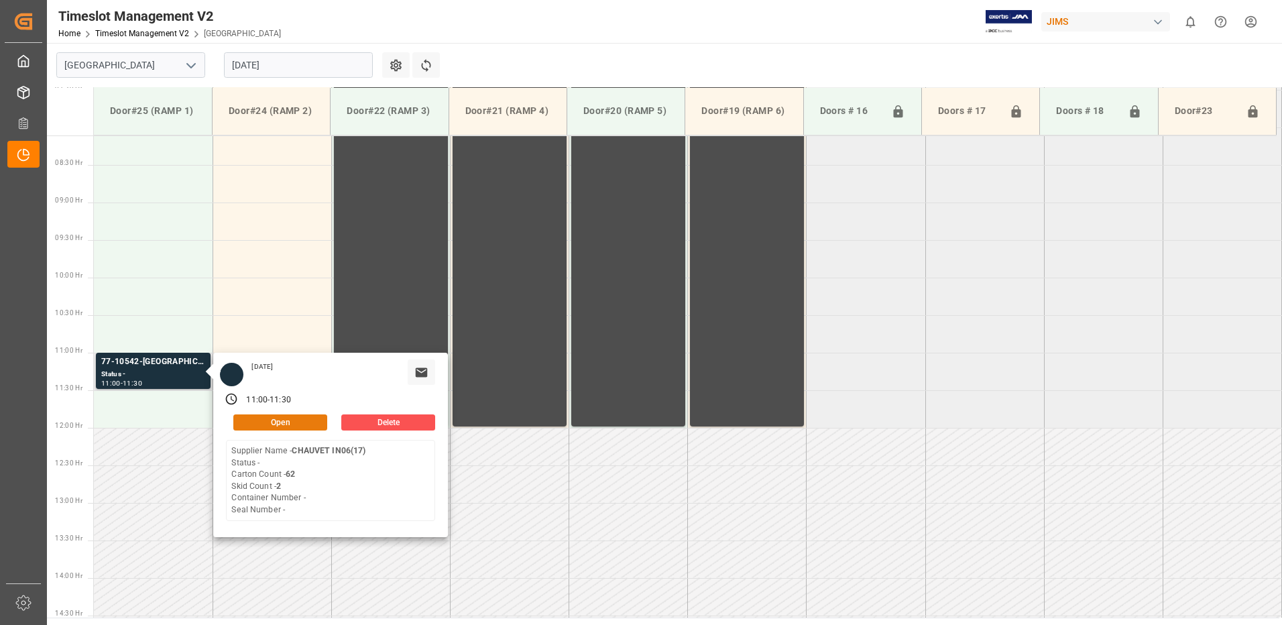
click at [298, 423] on button "Open" at bounding box center [280, 423] width 94 height 16
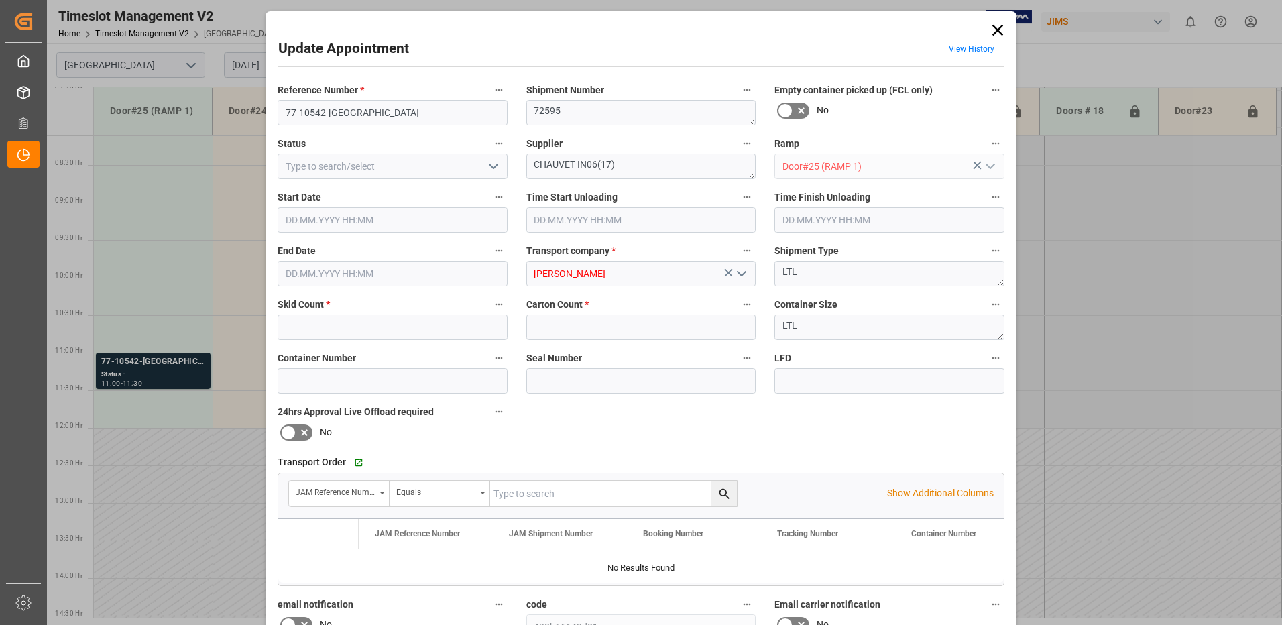
type input "2"
type input "62"
type input "[DATE] 11:00"
type input "[DATE] 11:30"
type input "[DATE] 21:55"
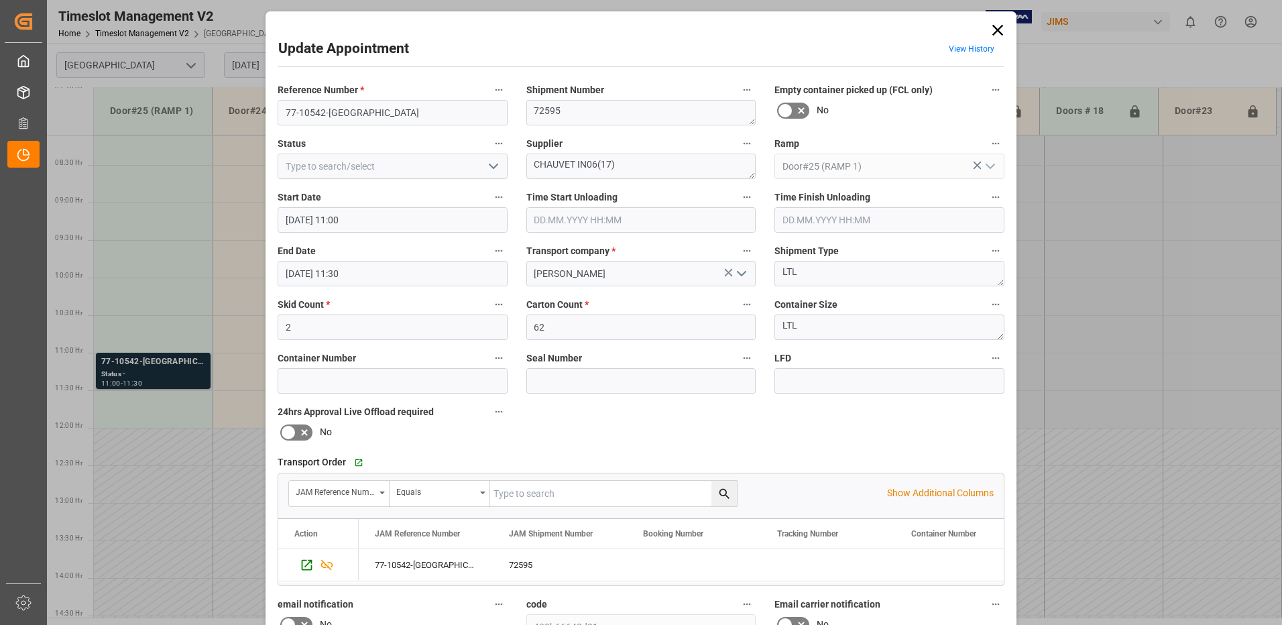
click at [492, 168] on polyline "open menu" at bounding box center [494, 166] width 8 height 4
click at [387, 285] on div "New Appointment" at bounding box center [392, 287] width 229 height 30
type input "New Appointment"
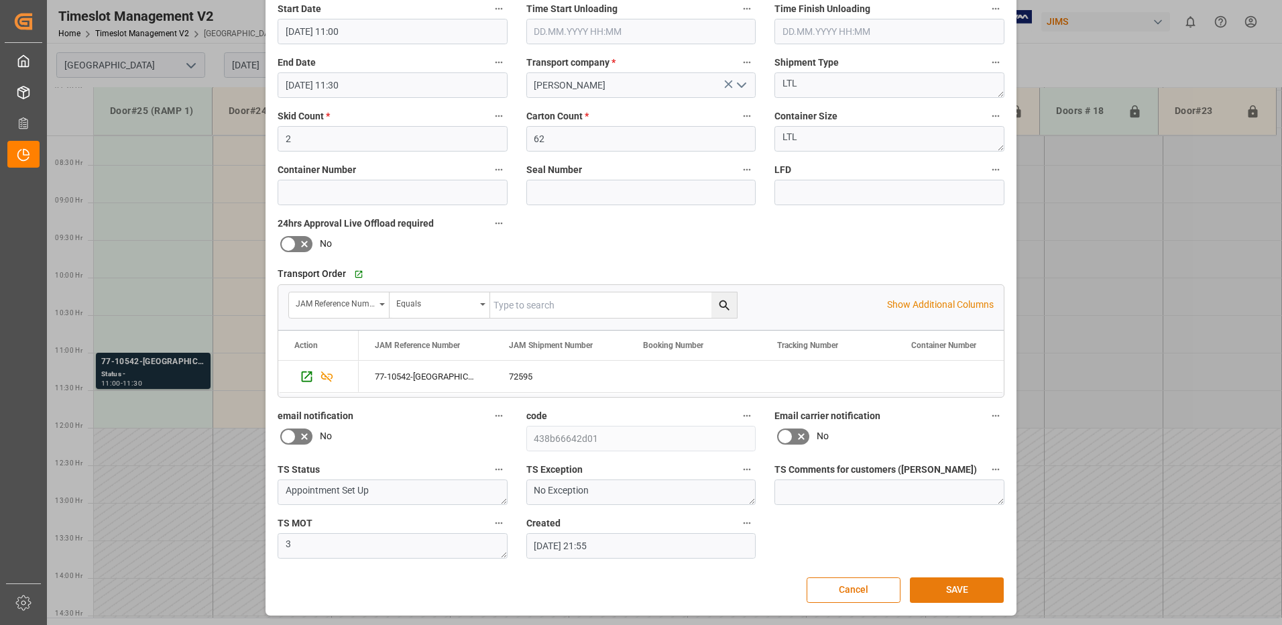
scroll to position [190, 0]
click at [975, 590] on button "SAVE" at bounding box center [957, 588] width 94 height 25
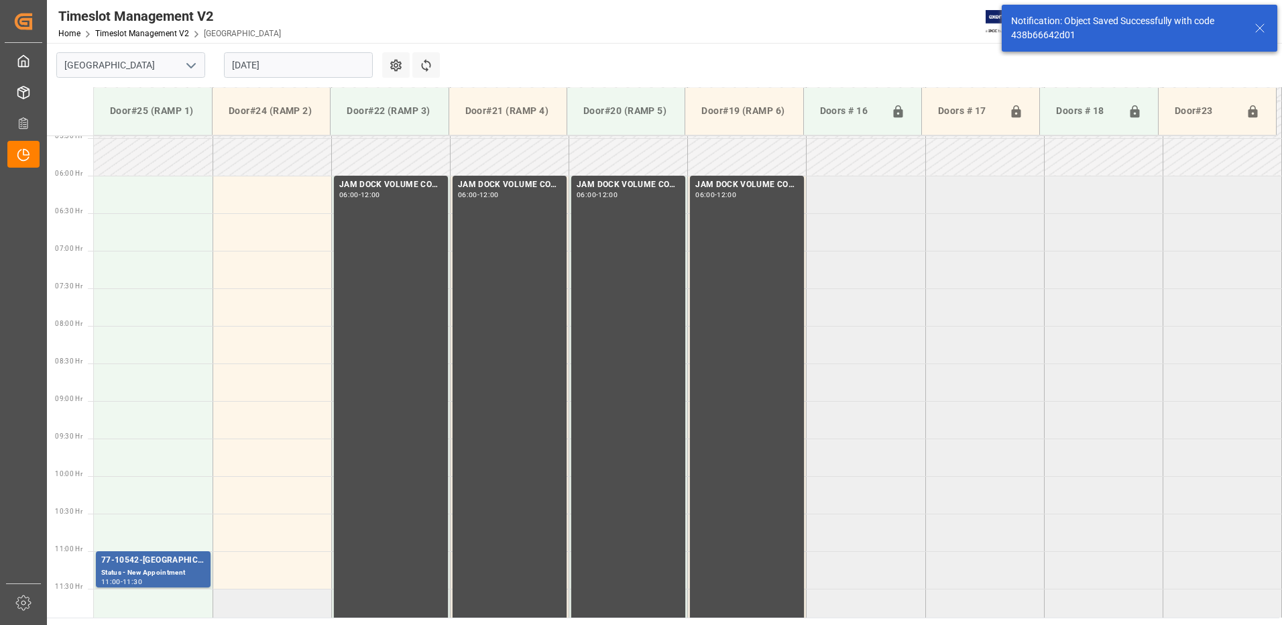
scroll to position [341, 0]
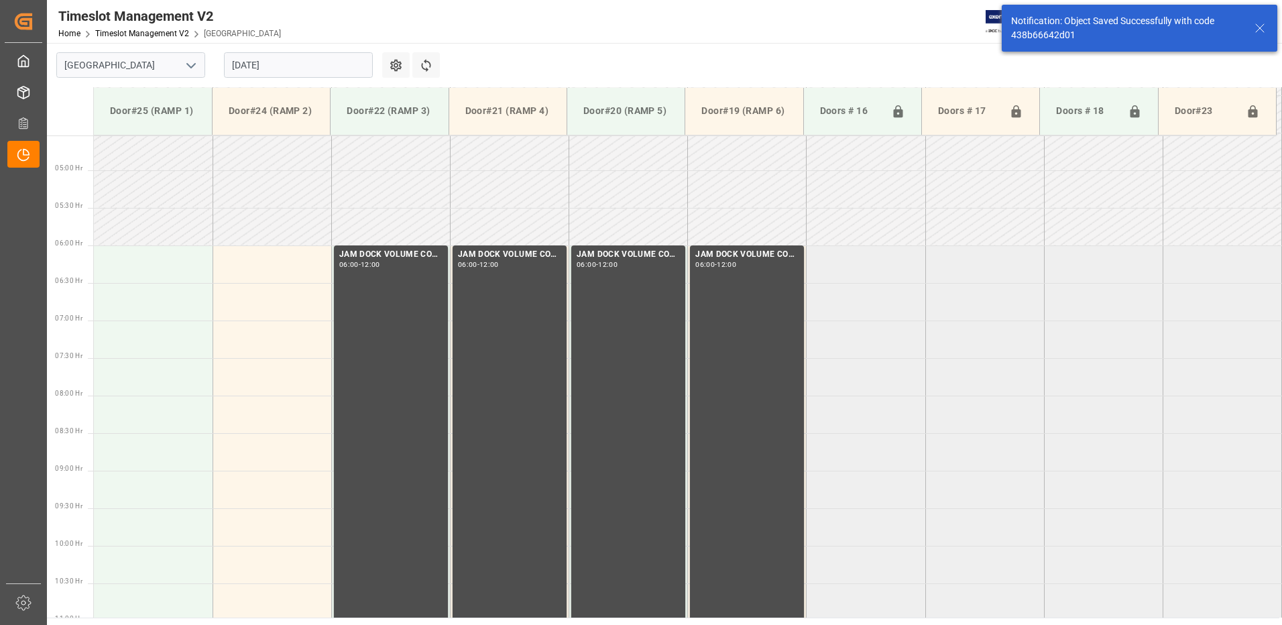
click at [303, 65] on input "[DATE]" at bounding box center [298, 64] width 149 height 25
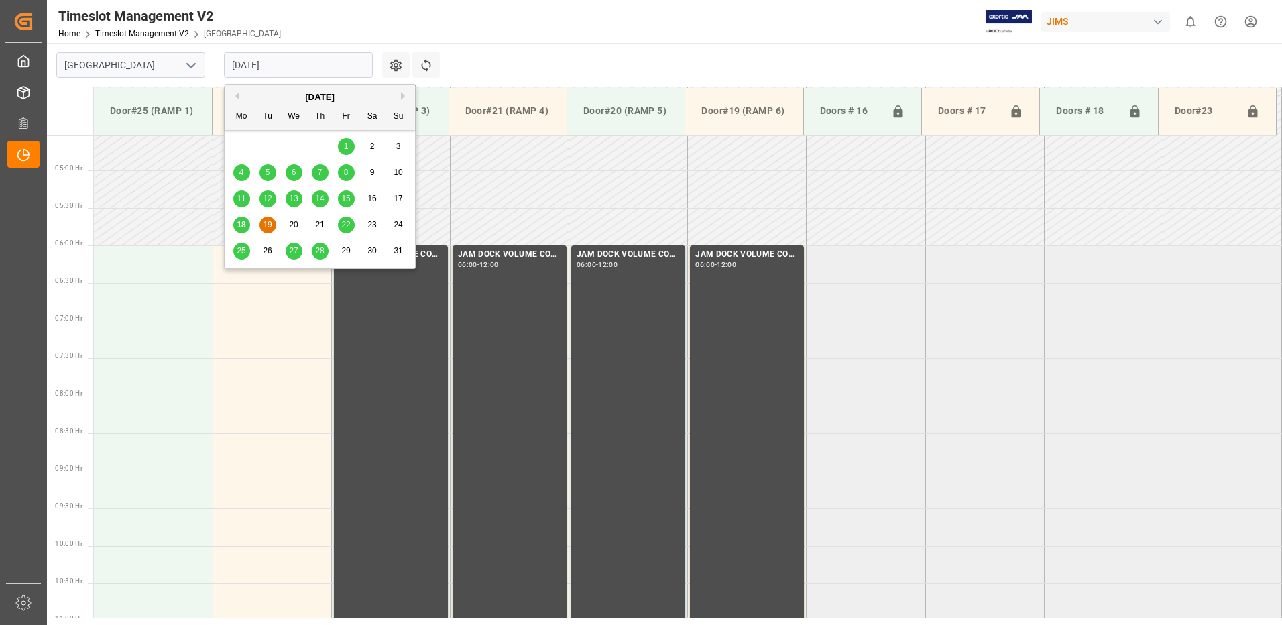
click at [349, 225] on span "22" at bounding box center [345, 224] width 9 height 9
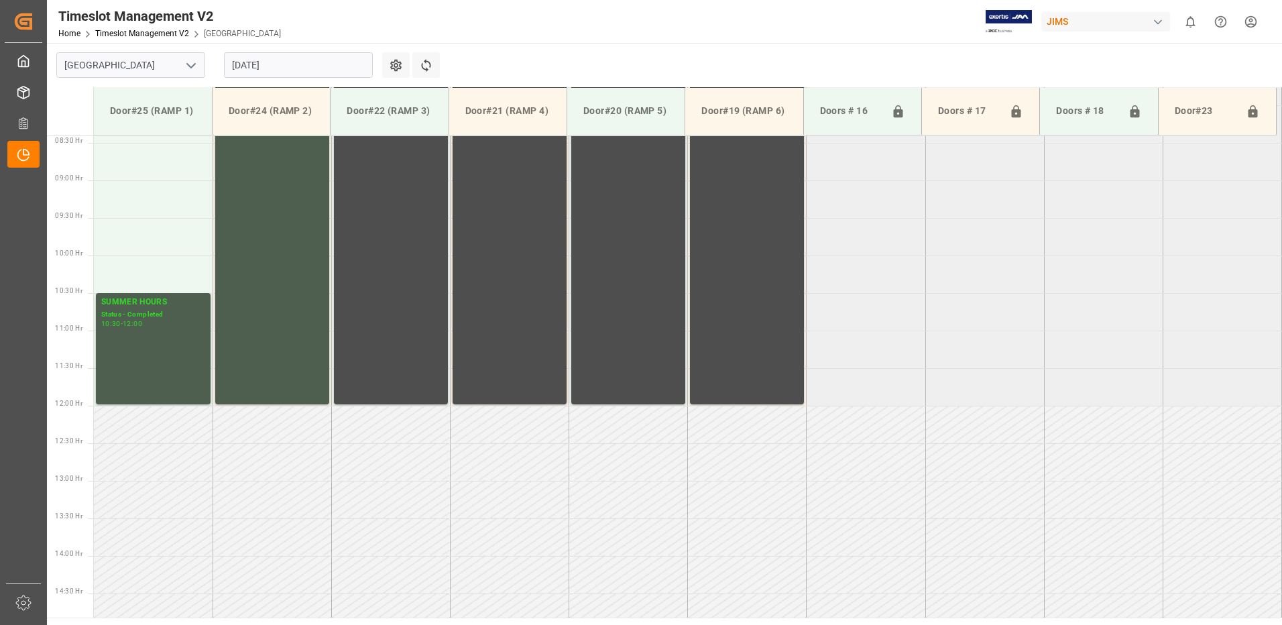
scroll to position [617, 0]
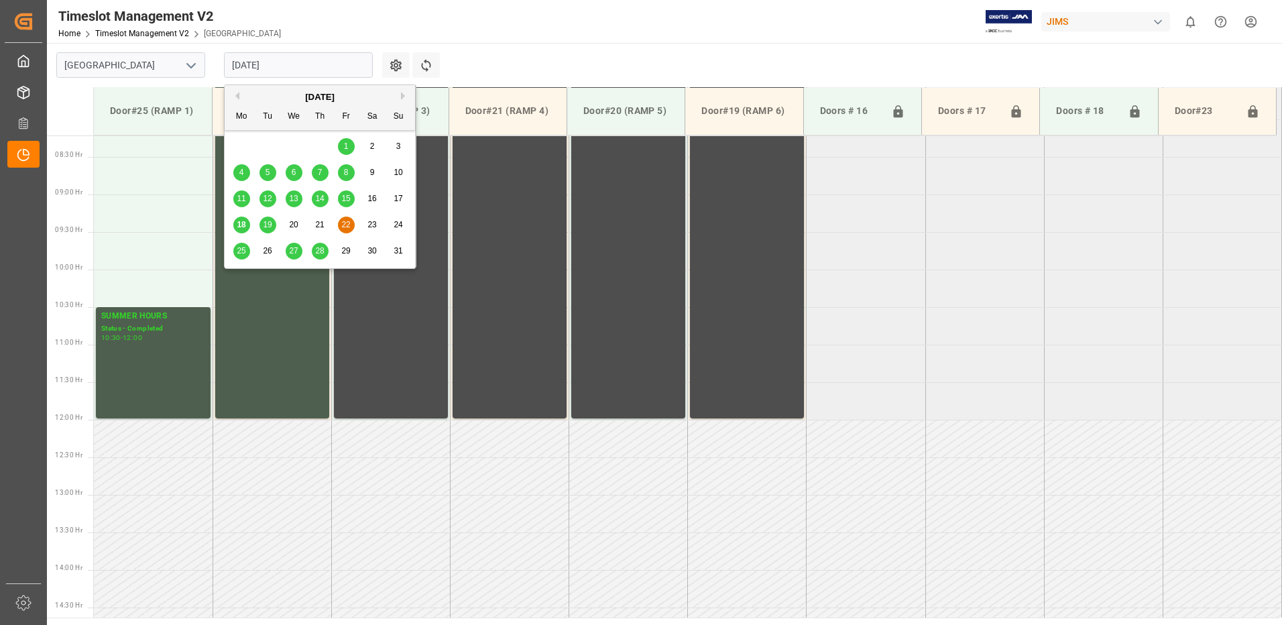
click at [292, 68] on input "[DATE]" at bounding box center [298, 64] width 149 height 25
click at [243, 252] on span "25" at bounding box center [241, 250] width 9 height 9
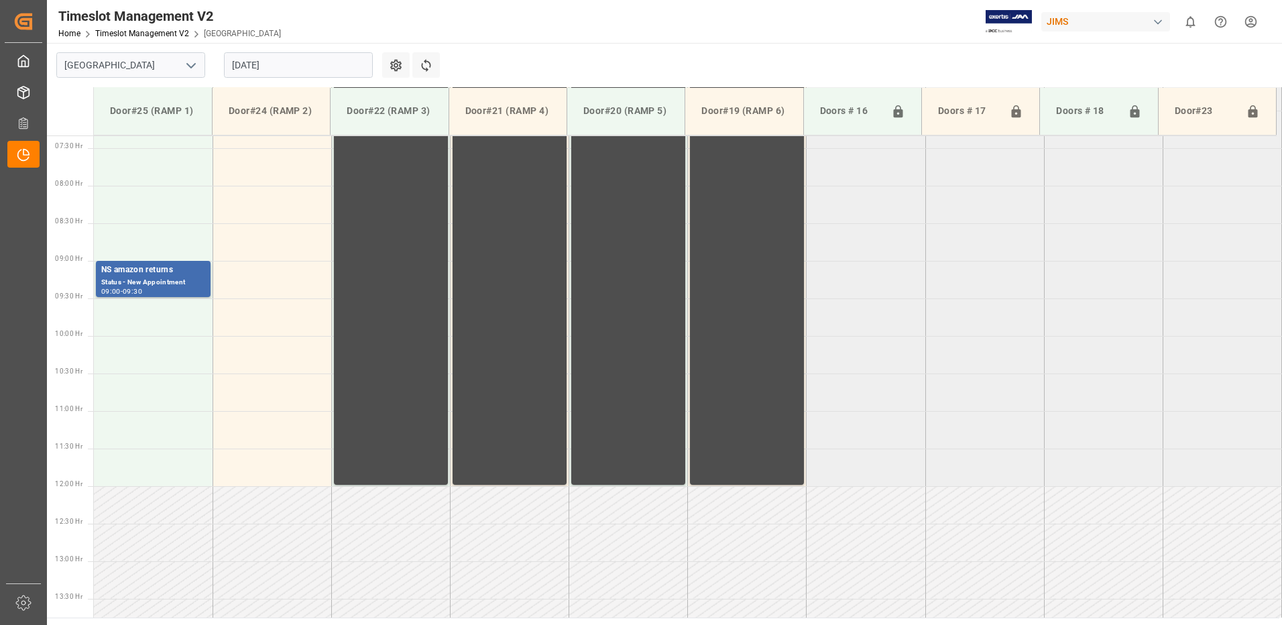
scroll to position [550, 0]
click at [311, 63] on input "[DATE]" at bounding box center [298, 64] width 149 height 25
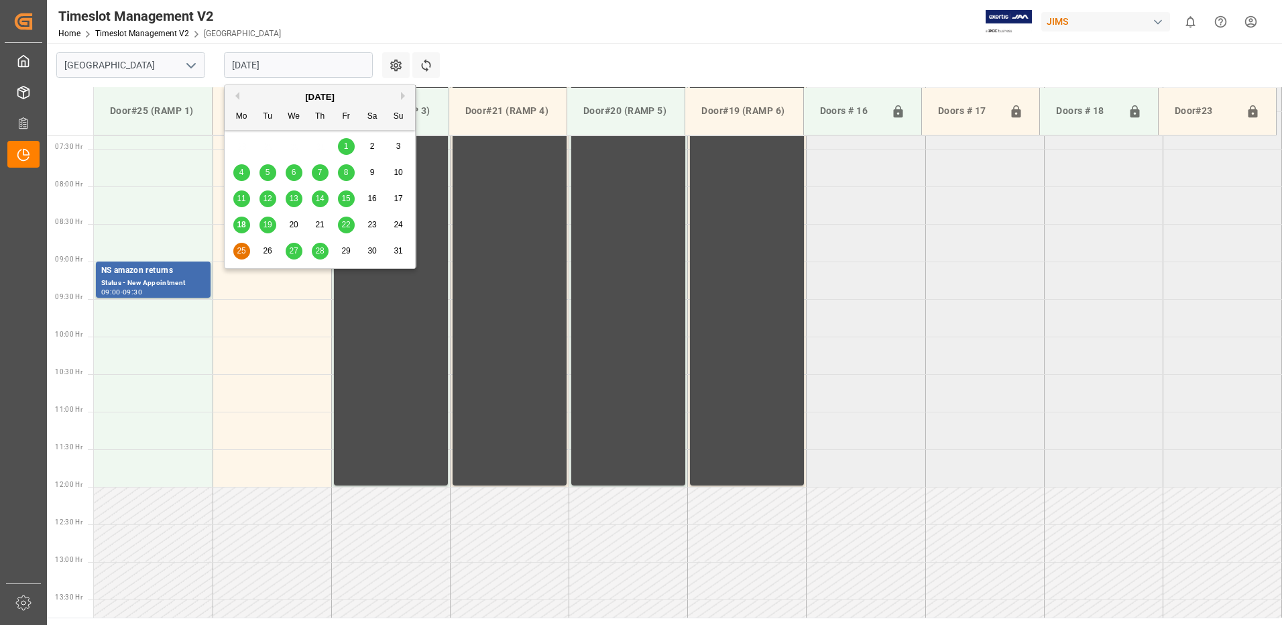
click at [293, 254] on span "27" at bounding box center [293, 250] width 9 height 9
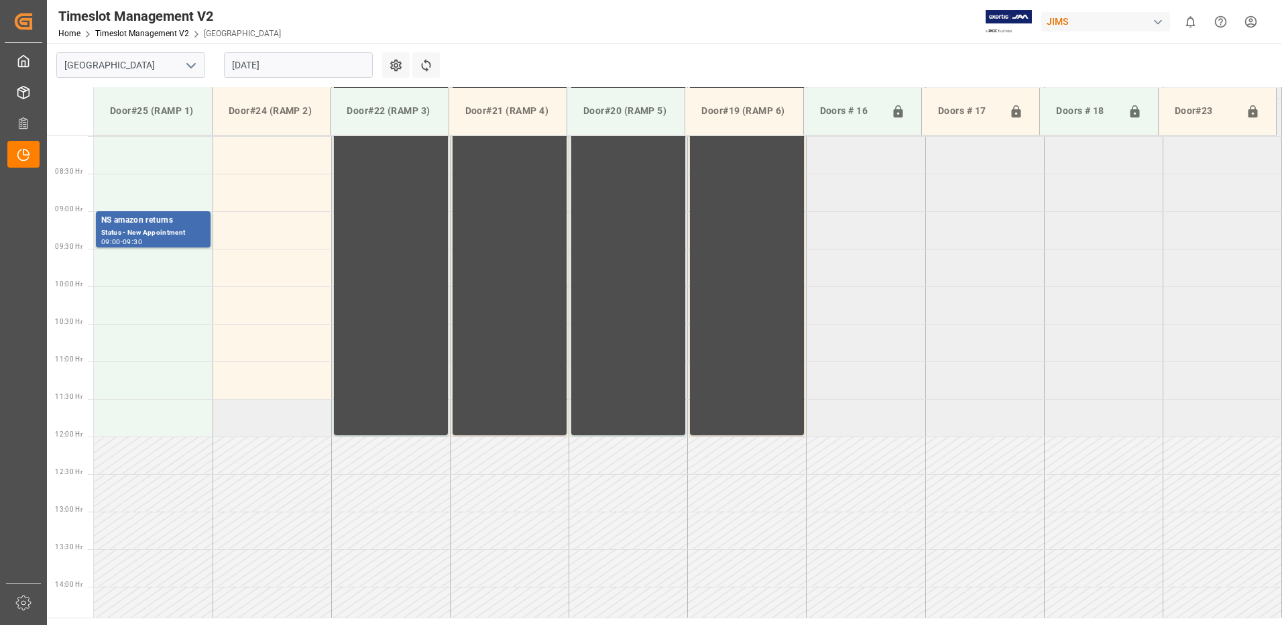
scroll to position [483, 0]
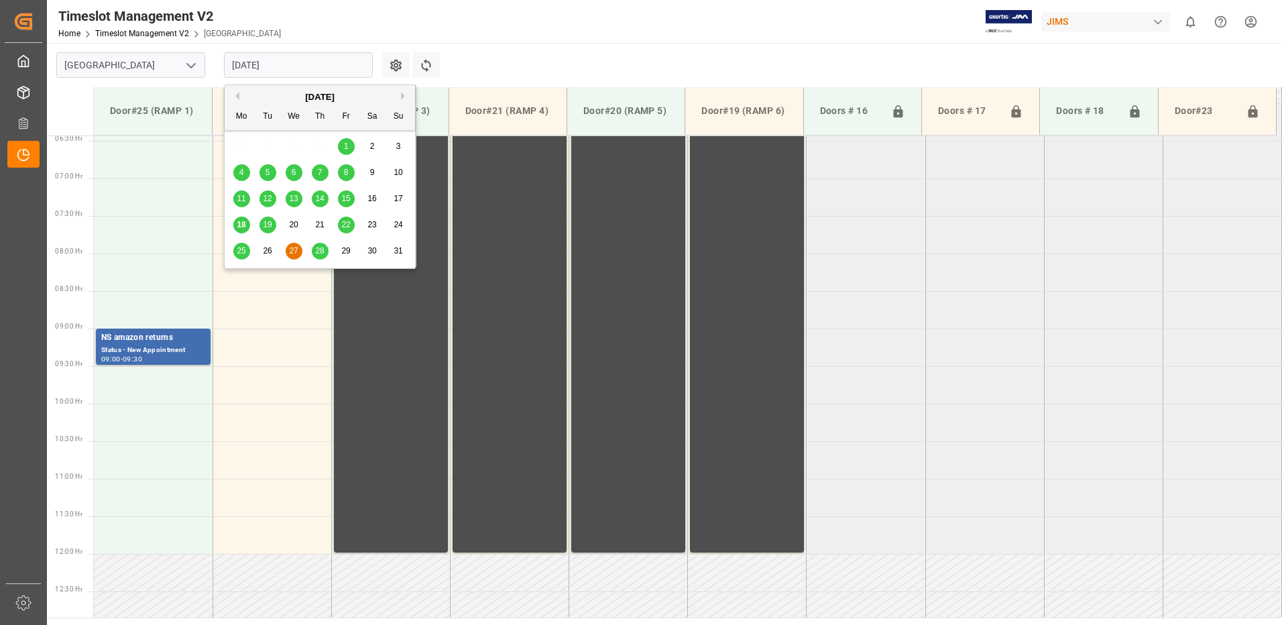
click at [309, 60] on input "[DATE]" at bounding box center [298, 64] width 149 height 25
click at [323, 253] on span "28" at bounding box center [319, 250] width 9 height 9
click at [297, 66] on input "[DATE]" at bounding box center [298, 64] width 149 height 25
click at [245, 227] on span "18" at bounding box center [241, 224] width 9 height 9
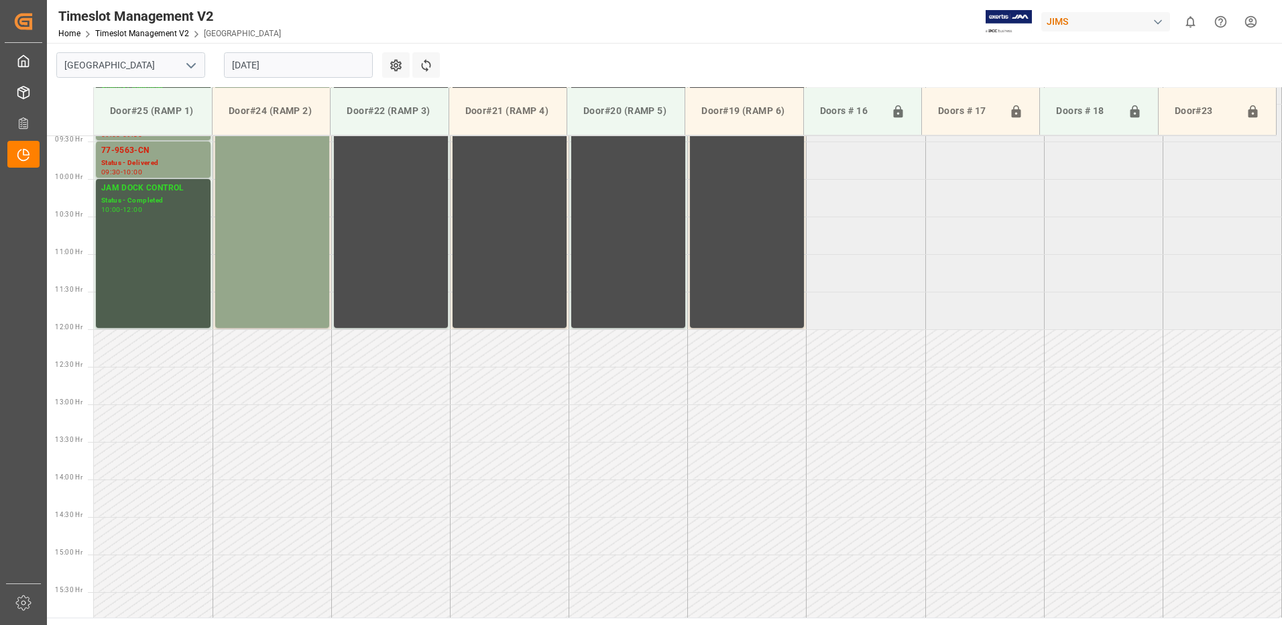
scroll to position [818, 0]
